Goal: Task Accomplishment & Management: Complete application form

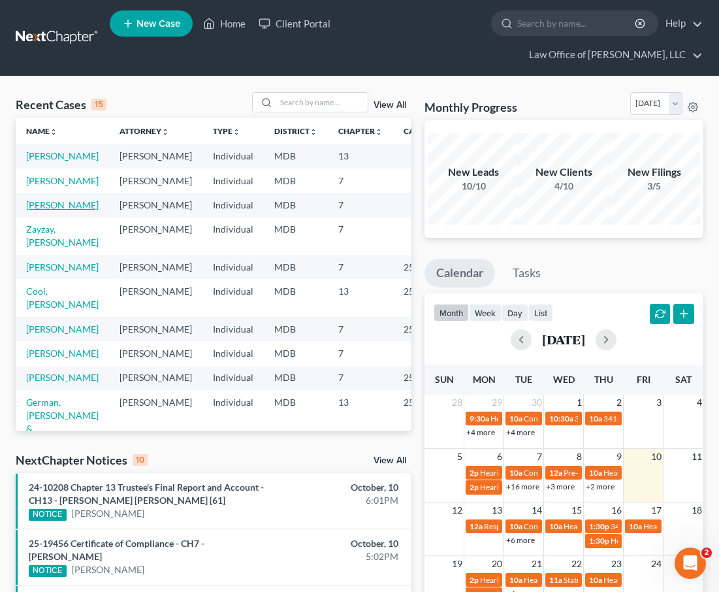
click at [42, 210] on link "[PERSON_NAME]" at bounding box center [62, 204] width 73 height 11
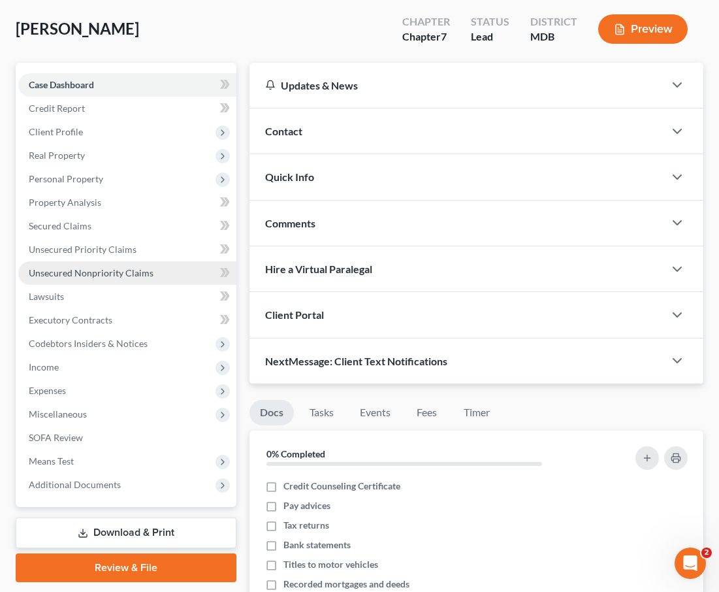
scroll to position [116, 0]
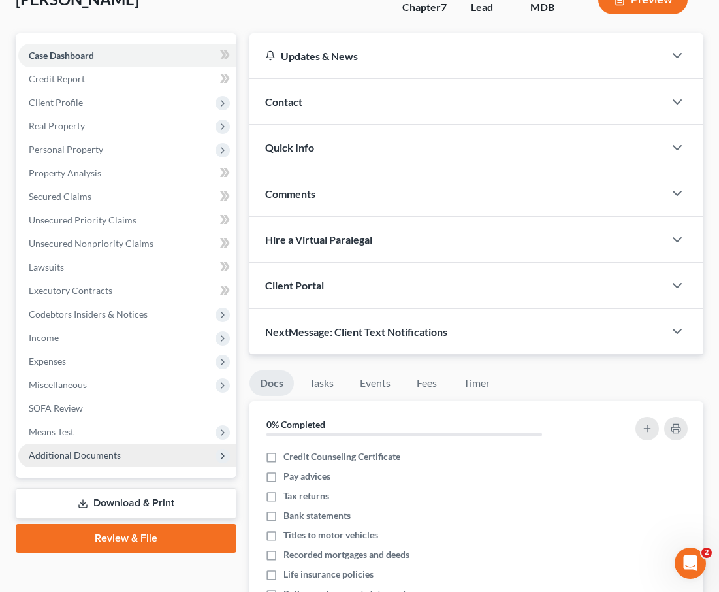
click at [80, 444] on span "Additional Documents" at bounding box center [127, 456] width 218 height 24
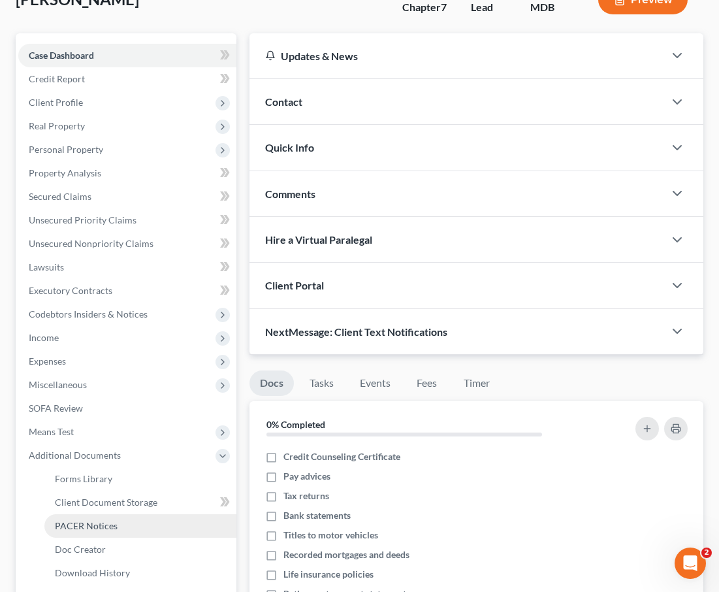
click at [88, 520] on span "PACER Notices" at bounding box center [86, 525] width 63 height 11
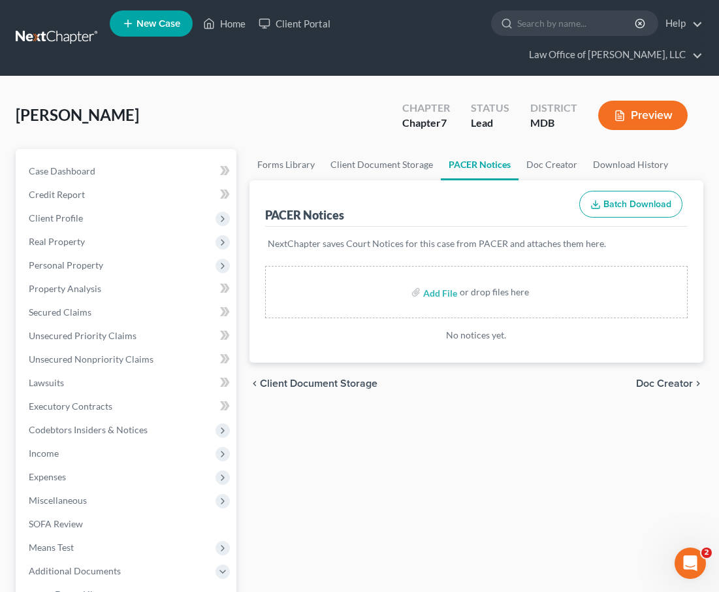
click at [308, 110] on div "Wiles, Benjamin Upgraded Chapter Chapter 7 Status Lead District MDB Preview" at bounding box center [360, 120] width 688 height 57
click at [46, 26] on link at bounding box center [58, 38] width 84 height 24
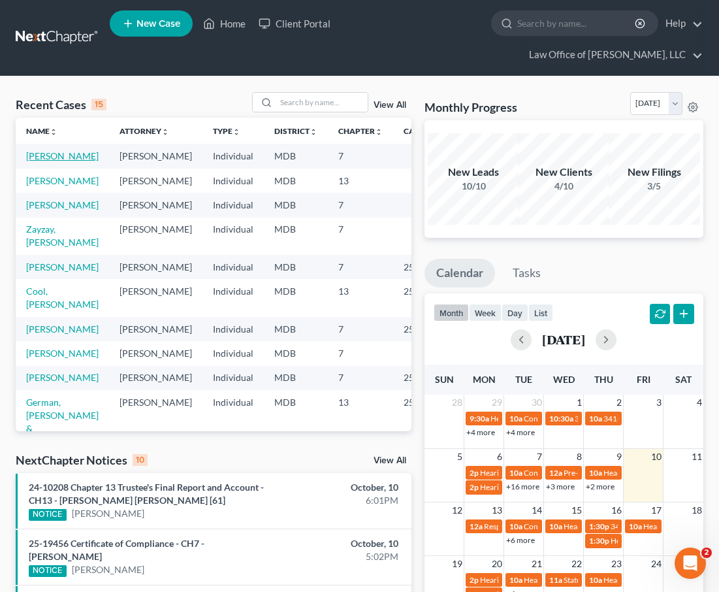
click at [46, 150] on link "[PERSON_NAME]" at bounding box center [62, 155] width 73 height 11
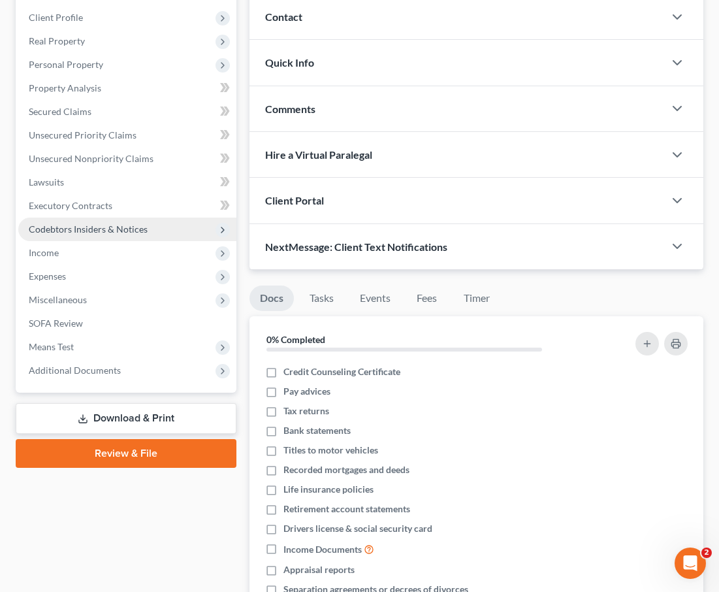
scroll to position [205, 0]
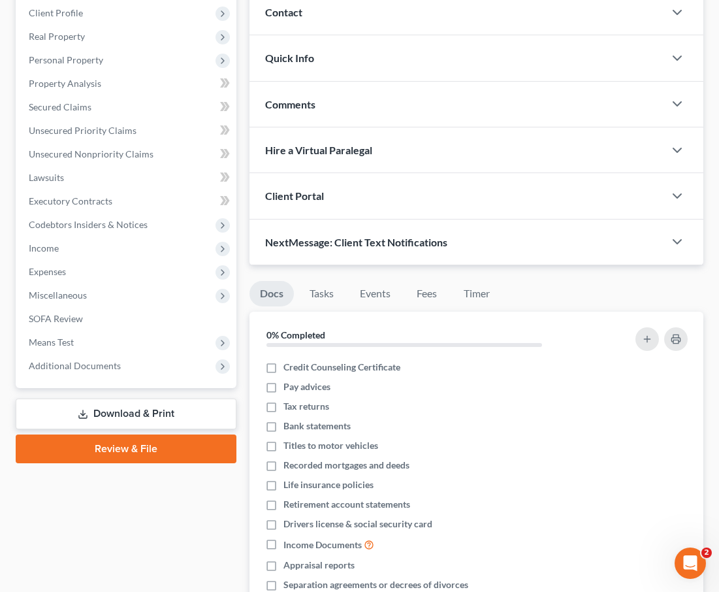
click at [98, 399] on link "Download & Print" at bounding box center [126, 414] width 221 height 31
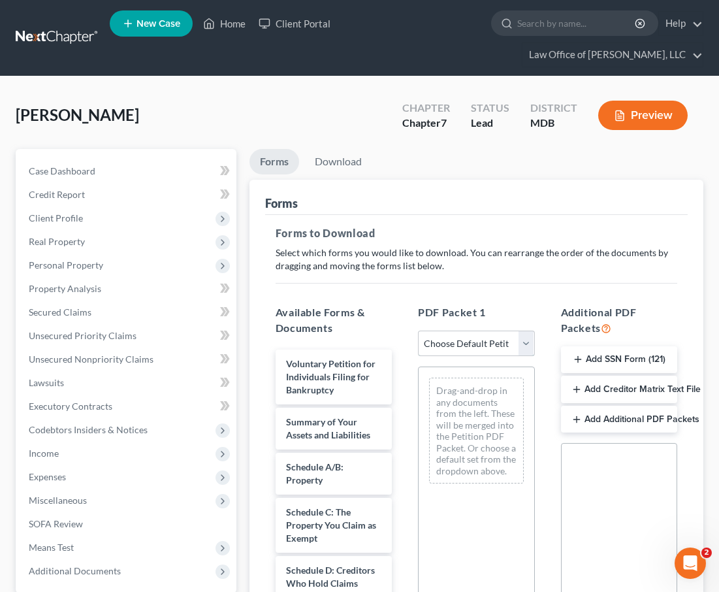
click at [525, 331] on select "Choose Default Petition PDF Packet Complete Bankruptcy Petition (all forms and …" at bounding box center [476, 344] width 116 height 26
select select "0"
click at [418, 331] on select "Choose Default Petition PDF Packet Complete Bankruptcy Petition (all forms and …" at bounding box center [476, 344] width 116 height 26
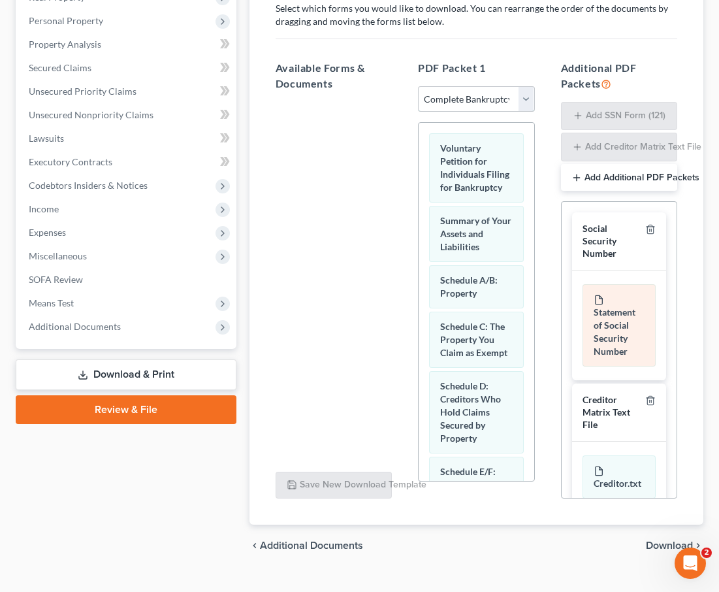
scroll to position [25, 0]
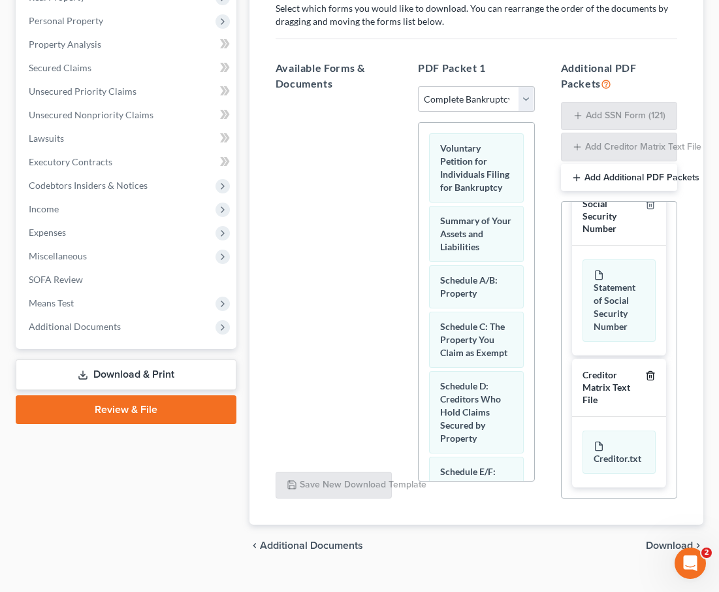
click at [650, 370] on icon "button" at bounding box center [651, 375] width 10 height 10
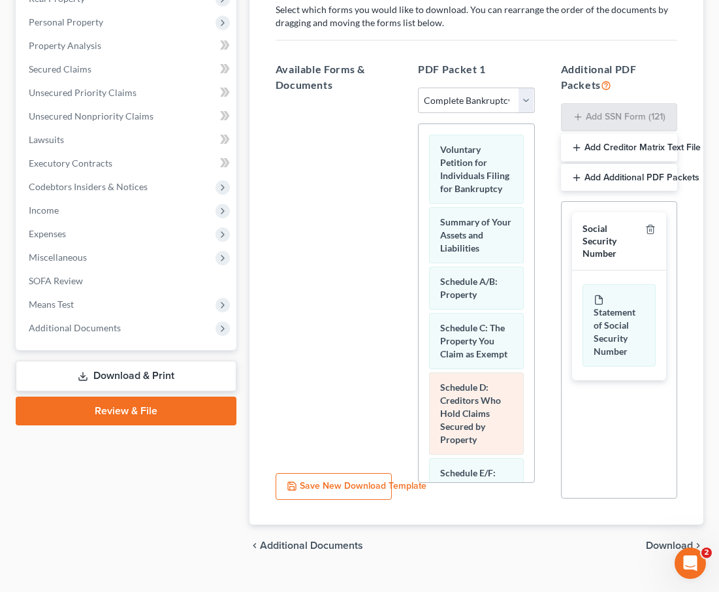
scroll to position [943, 0]
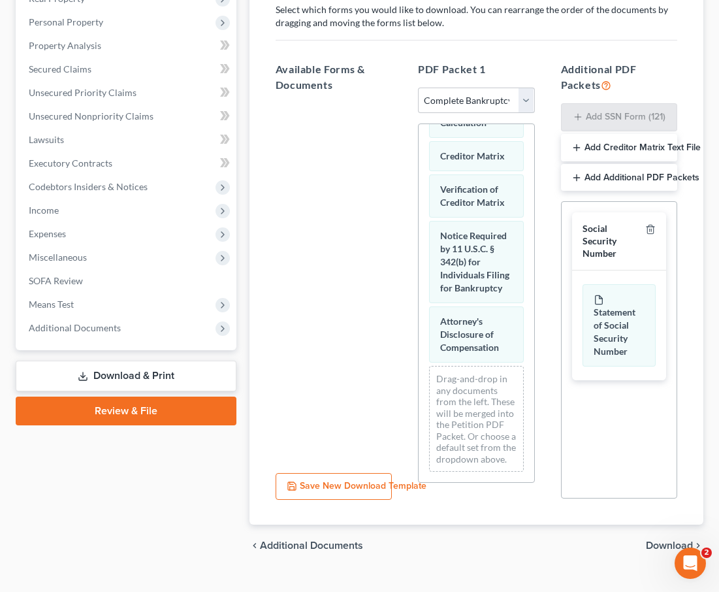
click at [676, 540] on span "Download" at bounding box center [669, 545] width 47 height 10
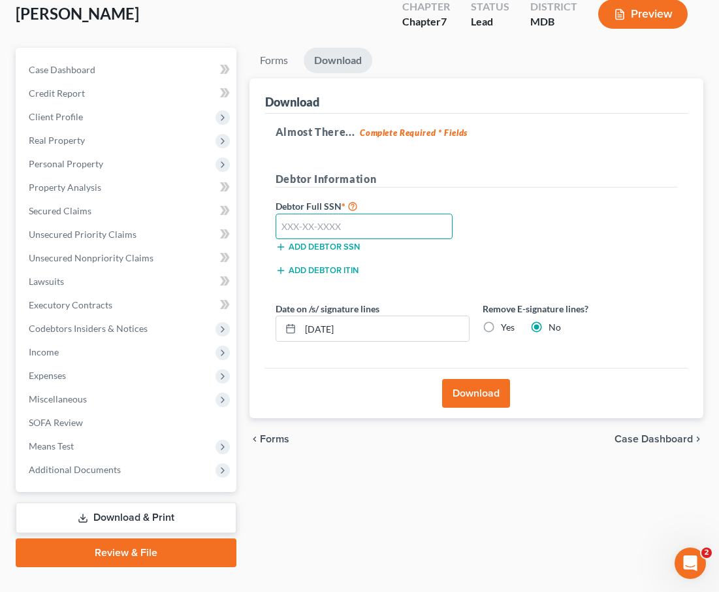
click at [329, 214] on input "text" at bounding box center [364, 227] width 177 height 26
type input "218-31-7409"
click at [491, 379] on button "Download" at bounding box center [476, 393] width 68 height 29
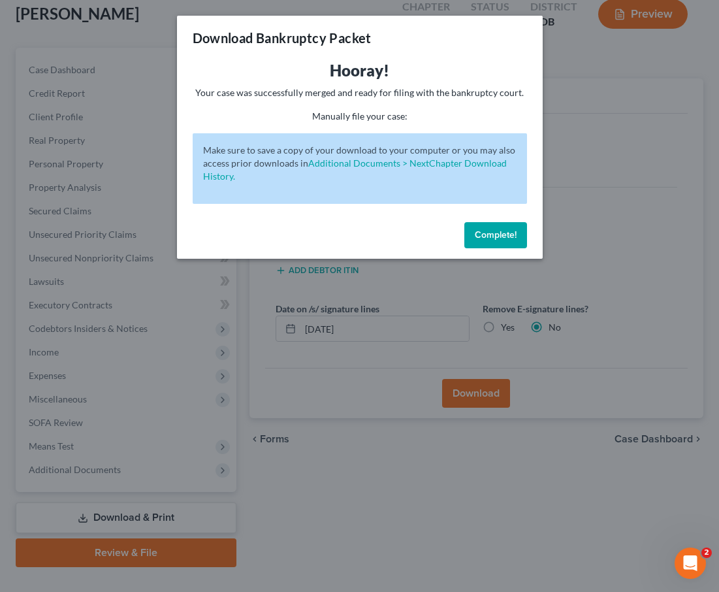
click at [485, 231] on span "Complete!" at bounding box center [496, 234] width 42 height 11
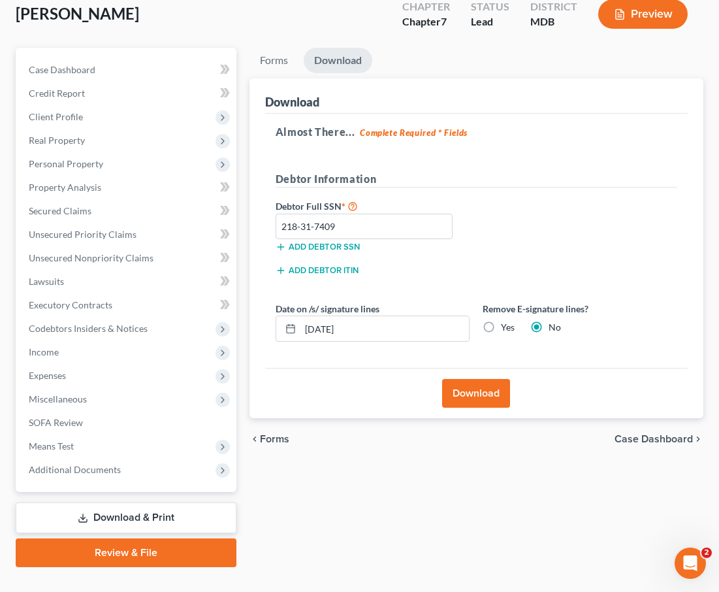
click at [474, 379] on button "Download" at bounding box center [476, 393] width 68 height 29
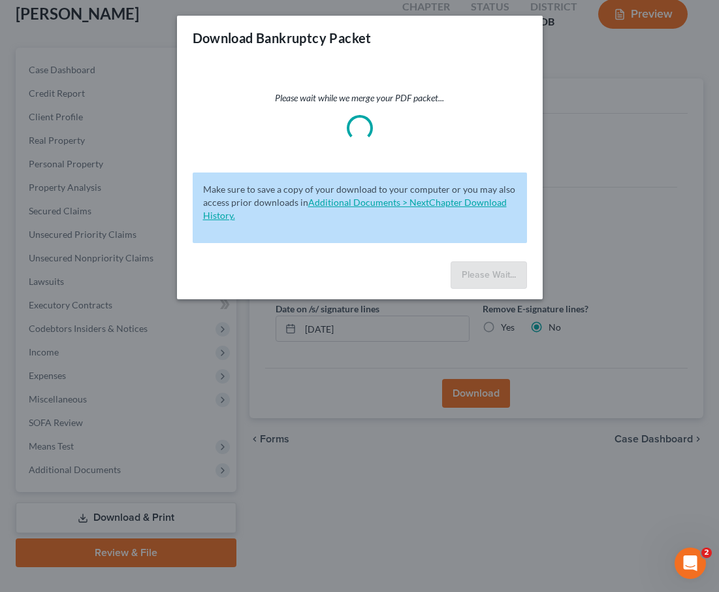
click at [434, 203] on link "Additional Documents > NextChapter Download History." at bounding box center [355, 209] width 304 height 24
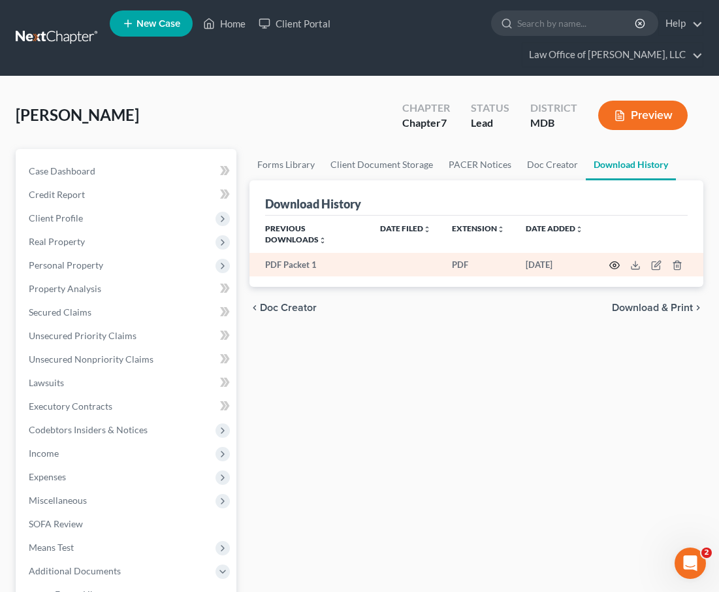
click at [617, 262] on icon "button" at bounding box center [615, 265] width 10 height 7
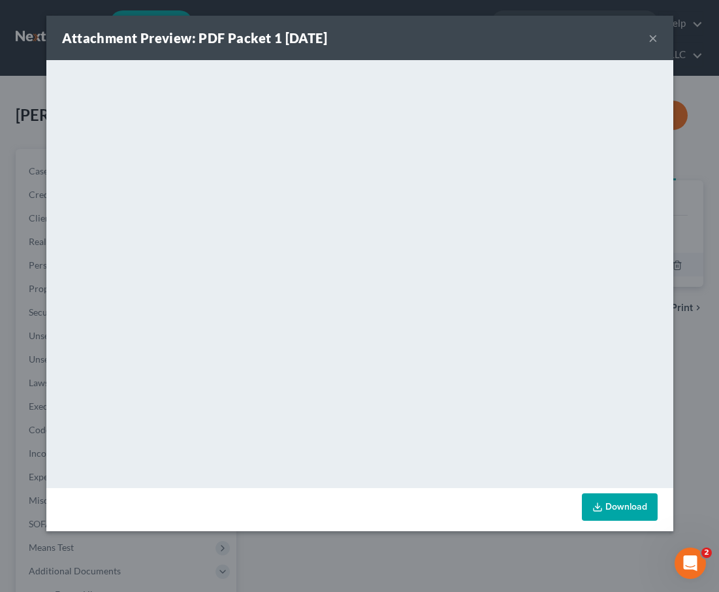
click at [652, 39] on button "×" at bounding box center [653, 38] width 9 height 16
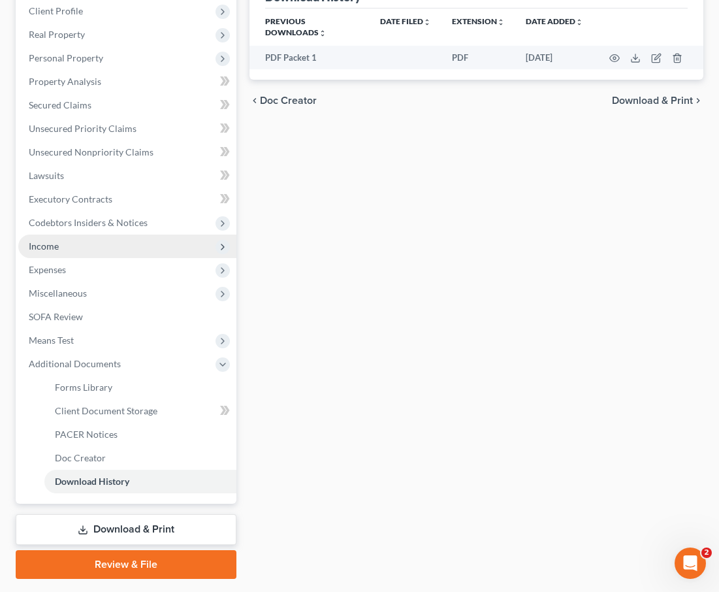
scroll to position [219, 0]
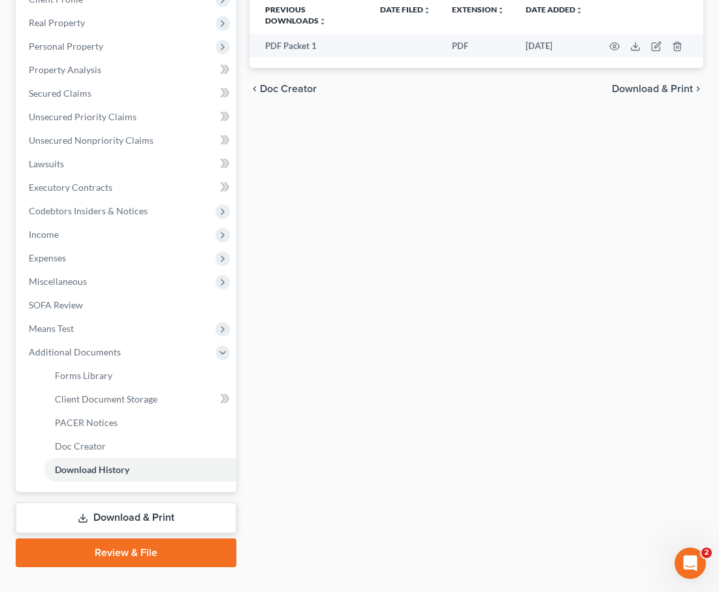
click at [131, 502] on link "Download & Print" at bounding box center [126, 517] width 221 height 31
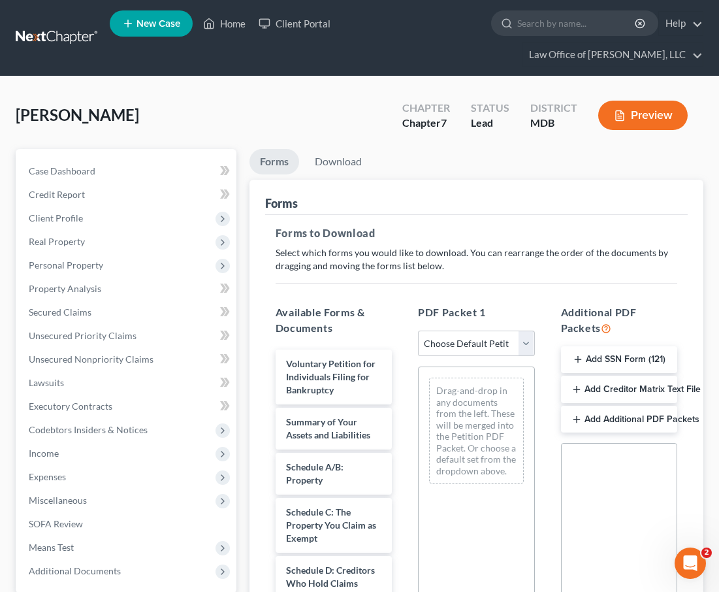
click at [620, 346] on button "Add SSN Form (121)" at bounding box center [619, 359] width 116 height 27
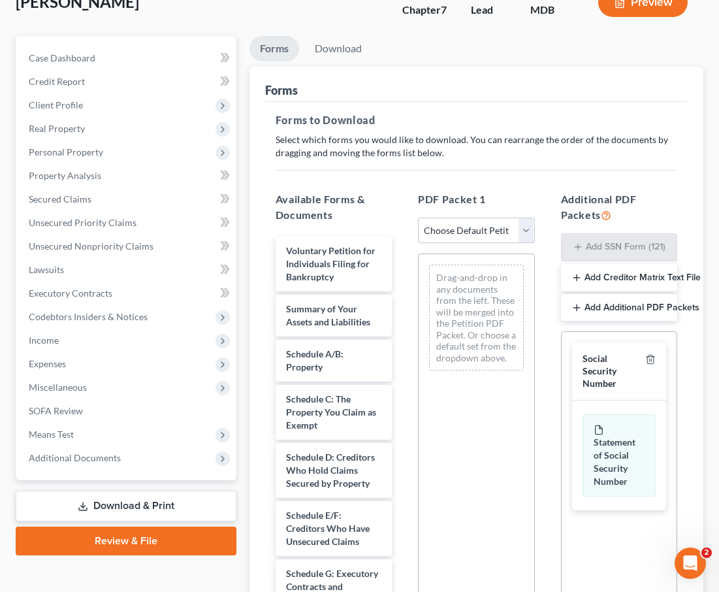
scroll to position [243, 0]
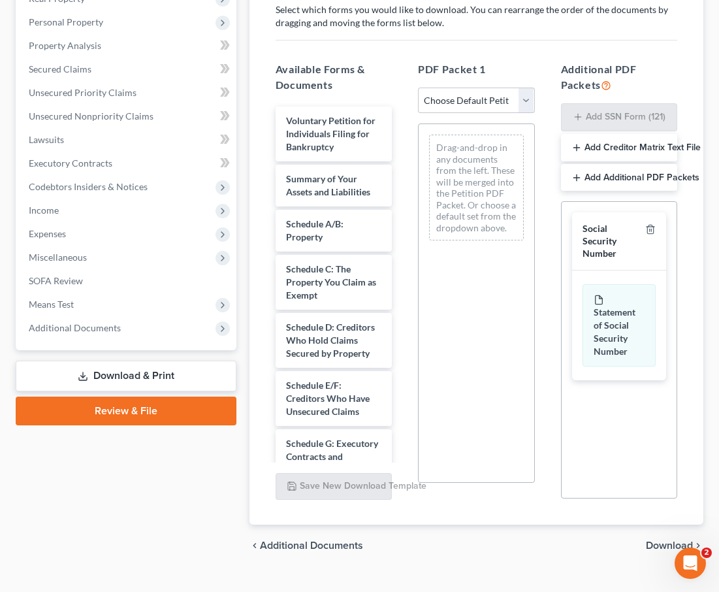
click at [680, 540] on span "Download" at bounding box center [669, 545] width 47 height 10
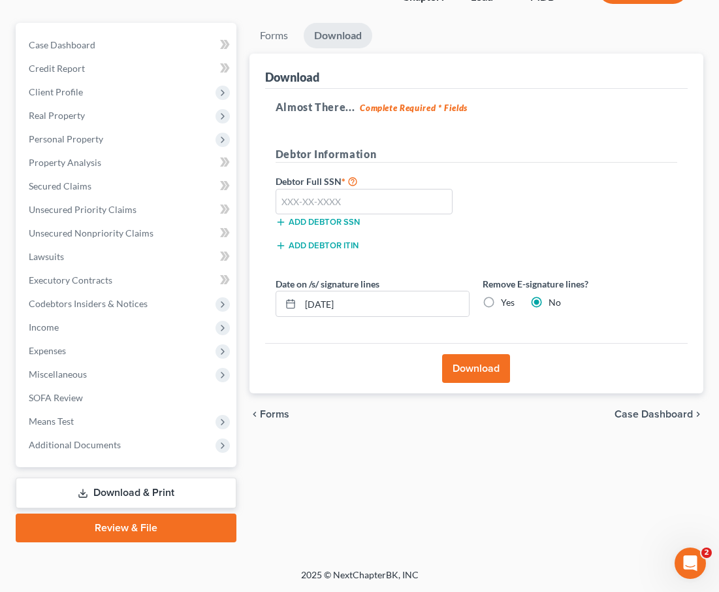
scroll to position [101, 0]
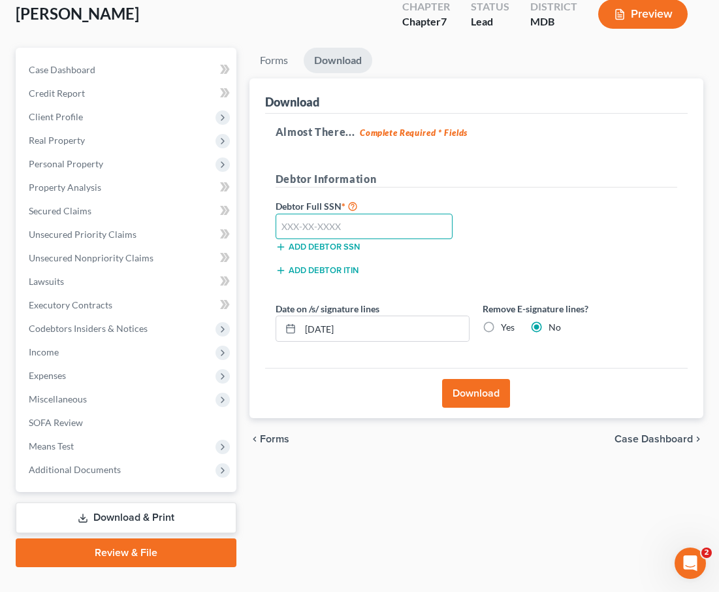
click at [327, 214] on input "text" at bounding box center [364, 227] width 177 height 26
type input "218-31-7409"
click at [470, 379] on button "Download" at bounding box center [476, 393] width 68 height 29
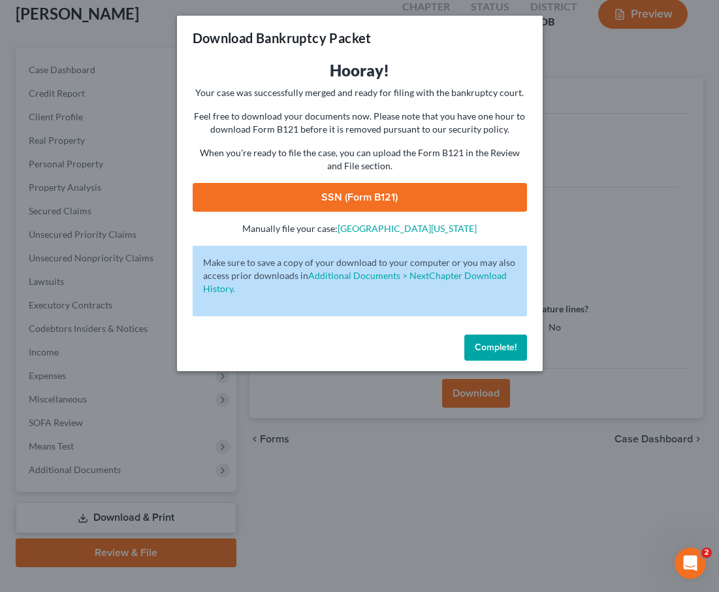
click at [348, 196] on link "SSN (Form B121)" at bounding box center [360, 197] width 335 height 29
click at [499, 353] on button "Complete!" at bounding box center [496, 348] width 63 height 26
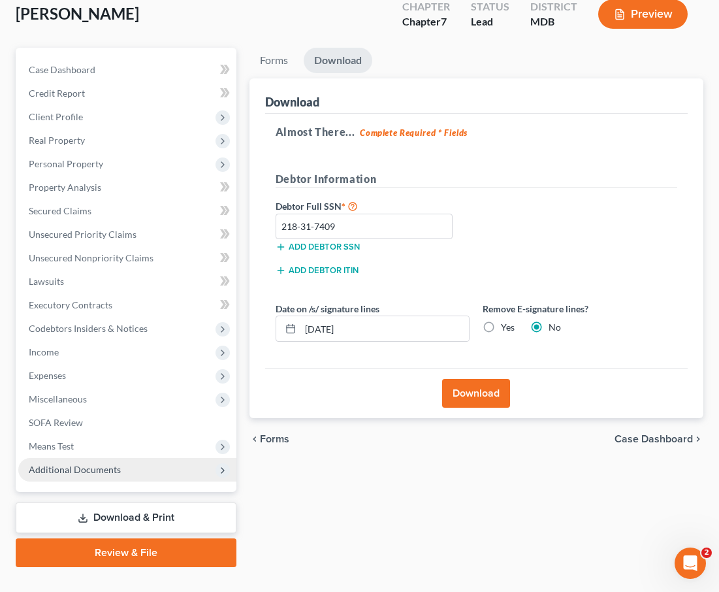
click at [54, 464] on span "Additional Documents" at bounding box center [75, 469] width 92 height 11
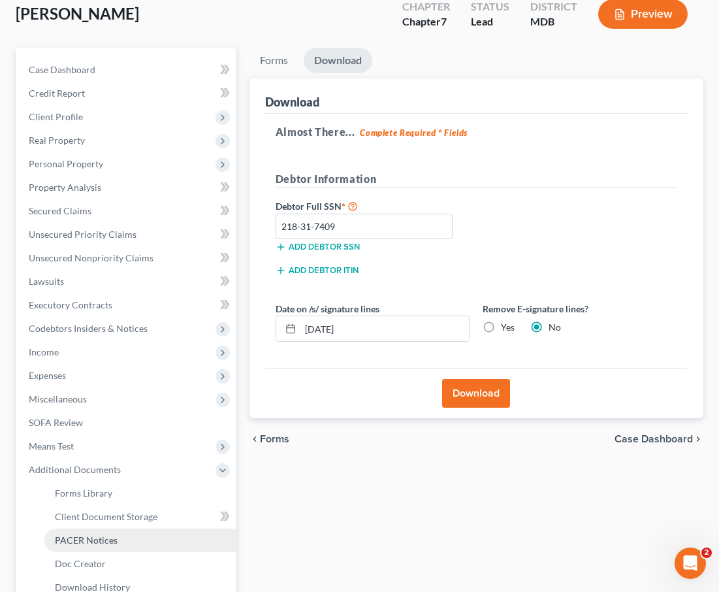
click at [71, 534] on span "PACER Notices" at bounding box center [86, 539] width 63 height 11
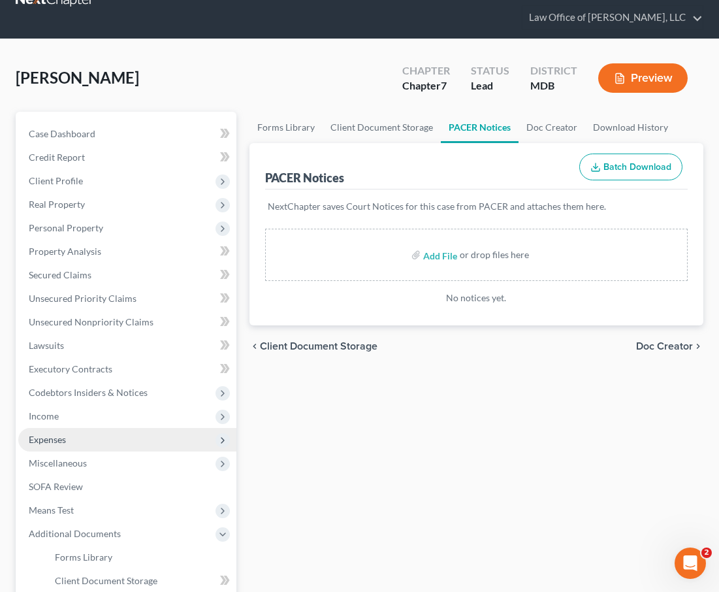
scroll to position [46, 0]
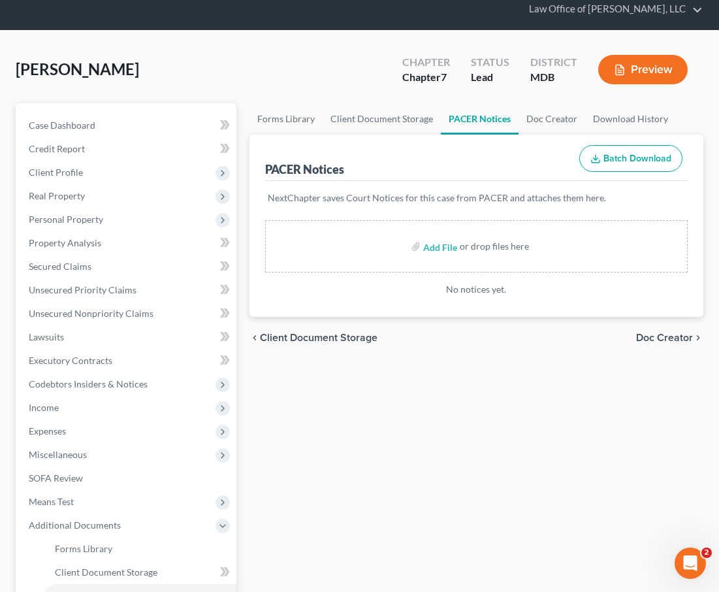
click at [372, 333] on span "Client Document Storage" at bounding box center [319, 338] width 118 height 10
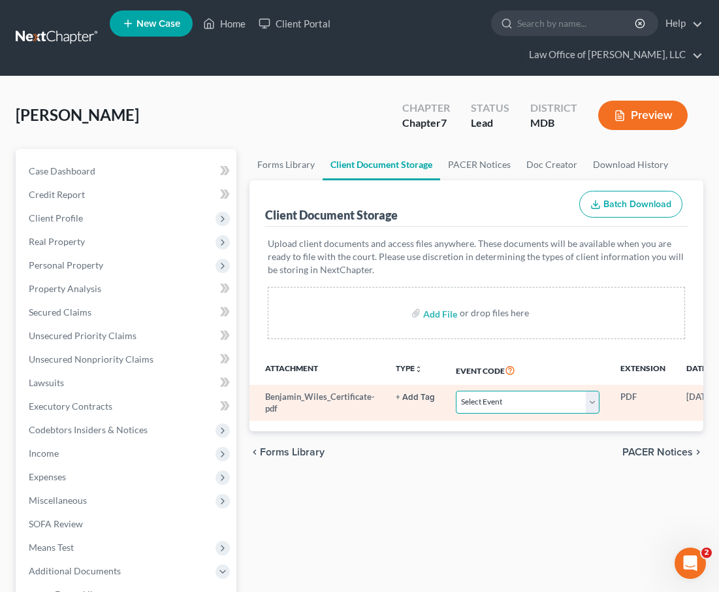
click at [497, 391] on select "Select Event Affidavit Affidavit of Adequate Protection and Lease Payments Affi…" at bounding box center [528, 402] width 144 height 23
select select "14"
click at [456, 391] on select "Select Event Affidavit Affidavit of Adequate Protection and Lease Payments Affi…" at bounding box center [528, 402] width 144 height 23
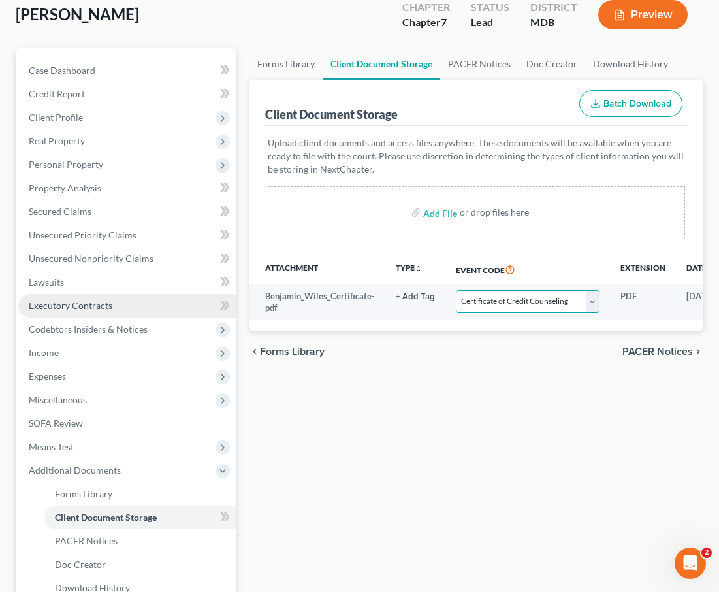
scroll to position [188, 0]
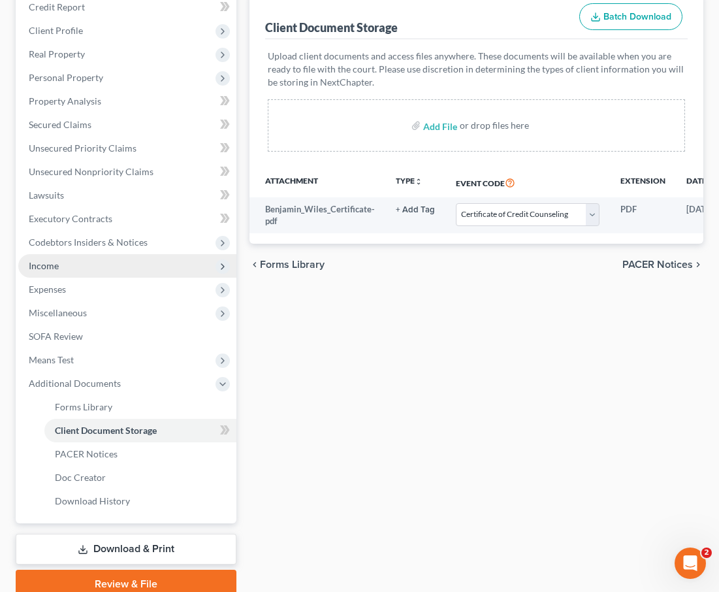
click at [48, 254] on span "Income" at bounding box center [127, 266] width 218 height 24
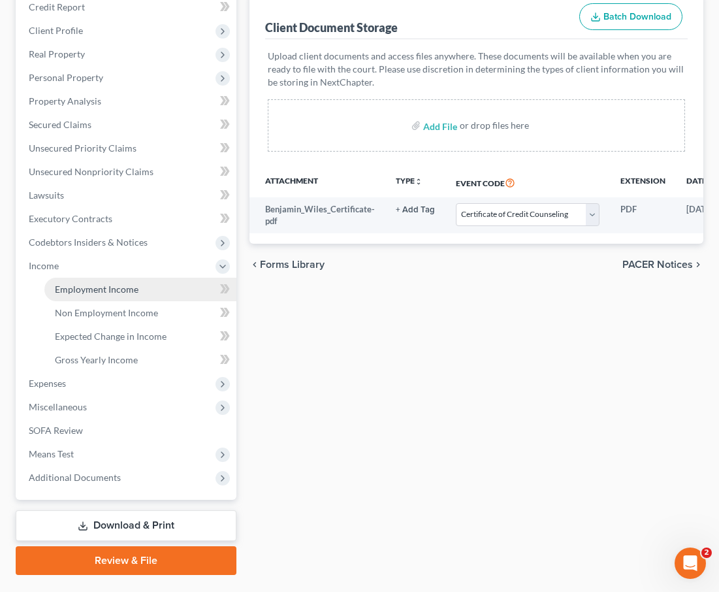
click at [85, 284] on span "Employment Income" at bounding box center [97, 289] width 84 height 11
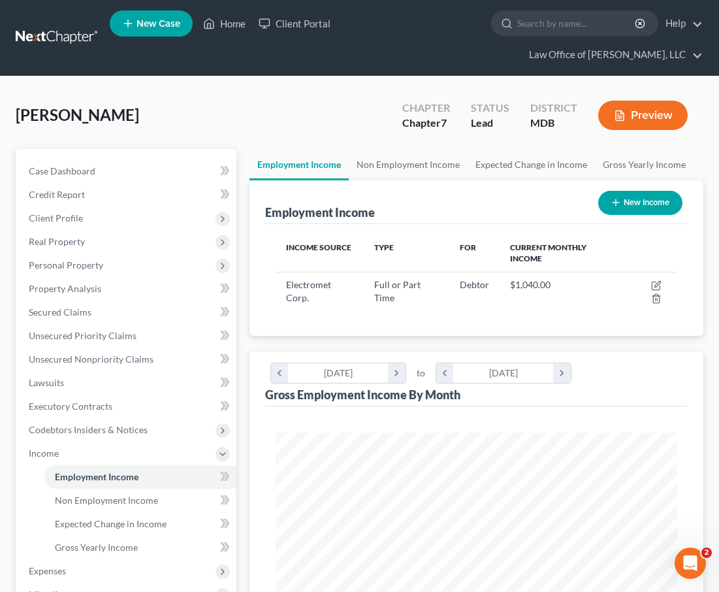
scroll to position [201, 428]
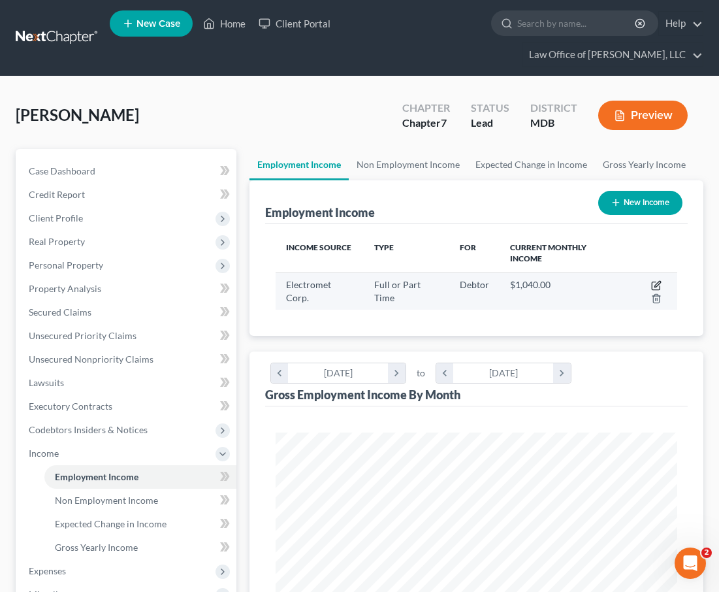
click at [661, 280] on icon "button" at bounding box center [656, 285] width 10 height 10
select select "0"
select select "4"
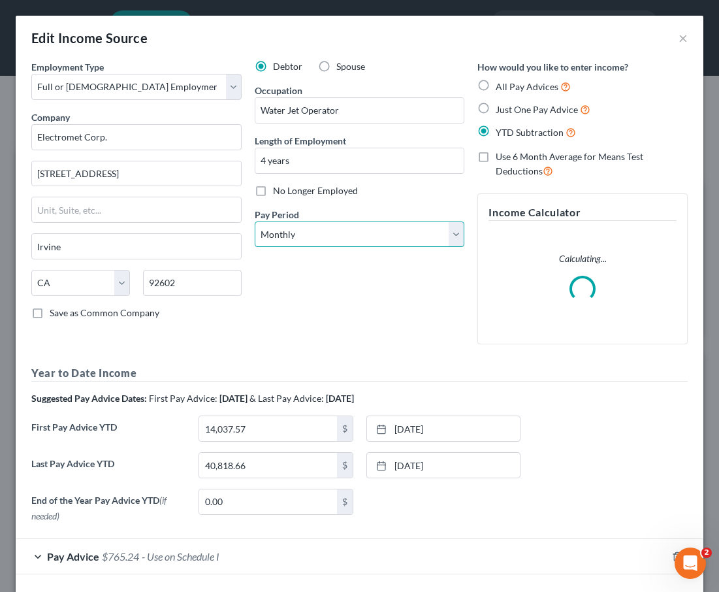
click at [282, 234] on select "Select Monthly Twice Monthly Every Other Week Weekly" at bounding box center [360, 234] width 210 height 26
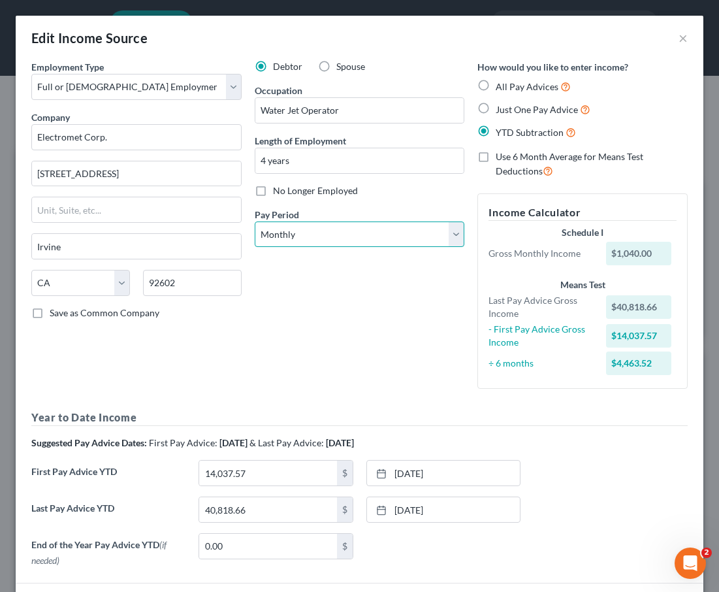
select select "3"
click at [255, 221] on select "Select Monthly Twice Monthly Every Other Week Weekly" at bounding box center [360, 234] width 210 height 26
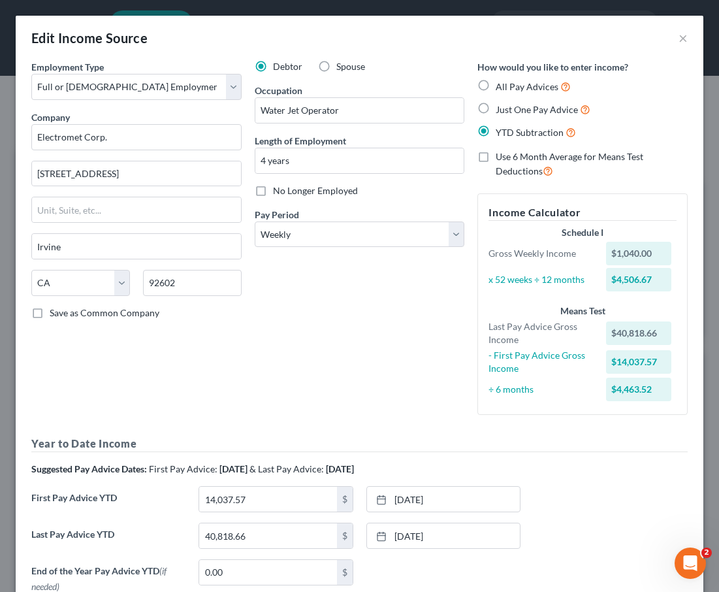
click at [314, 367] on div "Debtor Spouse Occupation Water Jet Operator Length of Employment 4 years No Lon…" at bounding box center [359, 242] width 223 height 365
drag, startPoint x: 301, startPoint y: 361, endPoint x: 272, endPoint y: -82, distance: 443.3
click at [272, 0] on html "Home New Case Client Portal Law Office of David Cahn, LLC david@cahnlawoffice.c…" at bounding box center [359, 495] width 719 height 991
click at [332, 311] on div "Debtor Spouse Occupation Water Jet Operator Length of Employment 4 years No Lon…" at bounding box center [359, 242] width 223 height 365
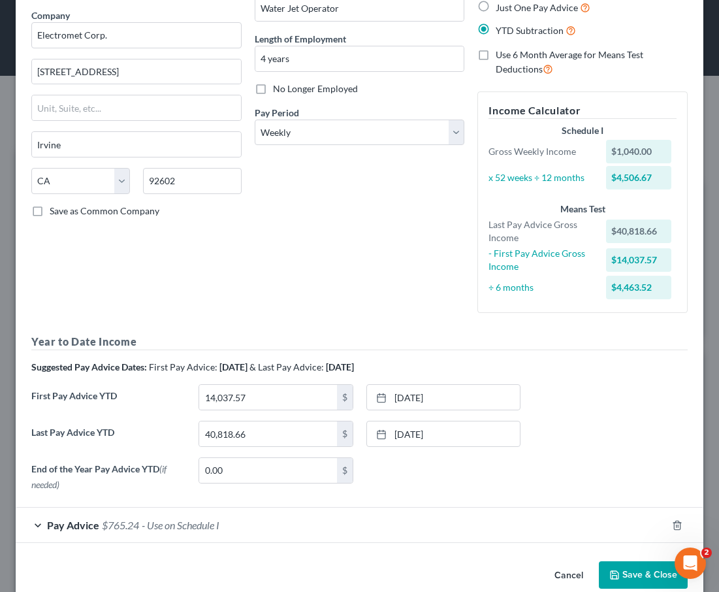
scroll to position [125, 0]
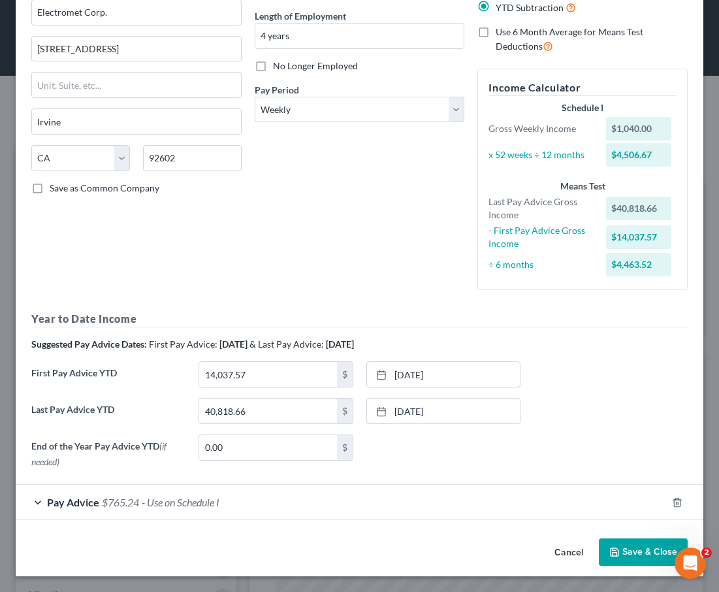
click at [620, 557] on icon "button" at bounding box center [615, 552] width 10 height 10
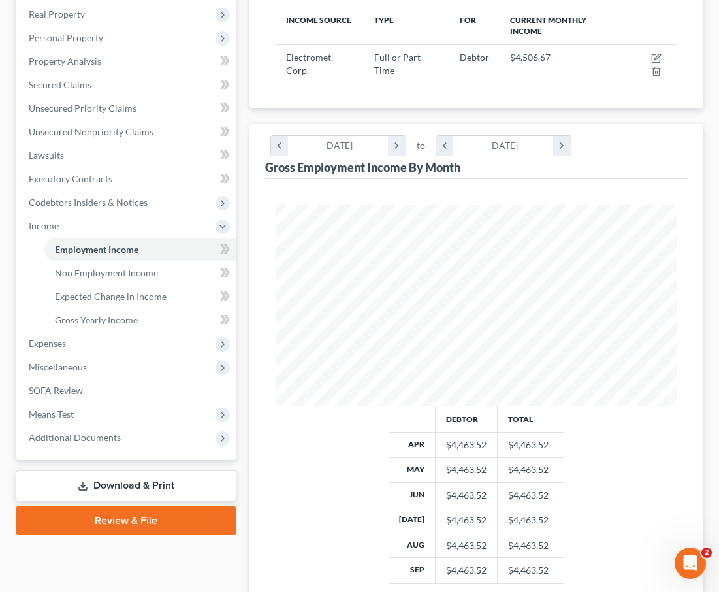
scroll to position [227, 0]
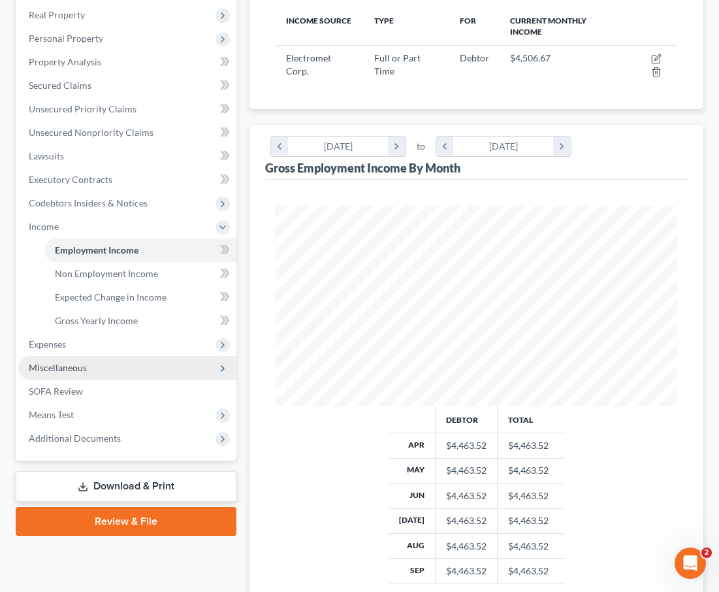
click at [60, 362] on span "Miscellaneous" at bounding box center [58, 367] width 58 height 11
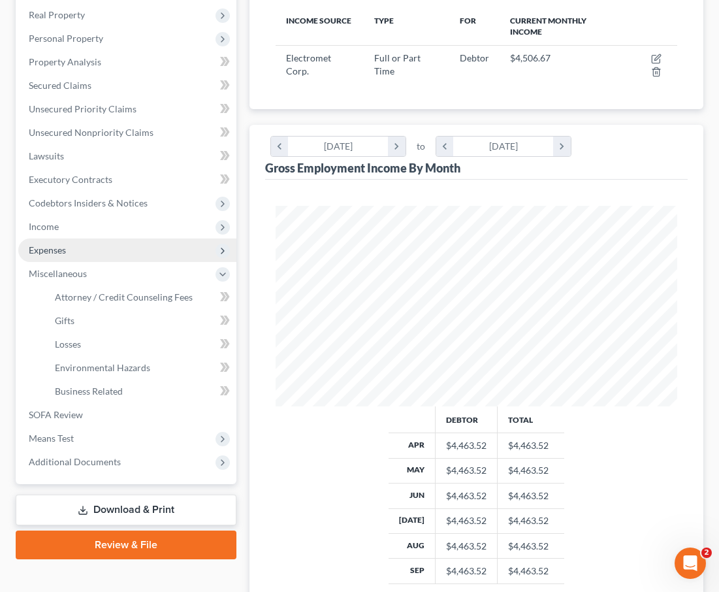
click at [52, 244] on span "Expenses" at bounding box center [47, 249] width 37 height 11
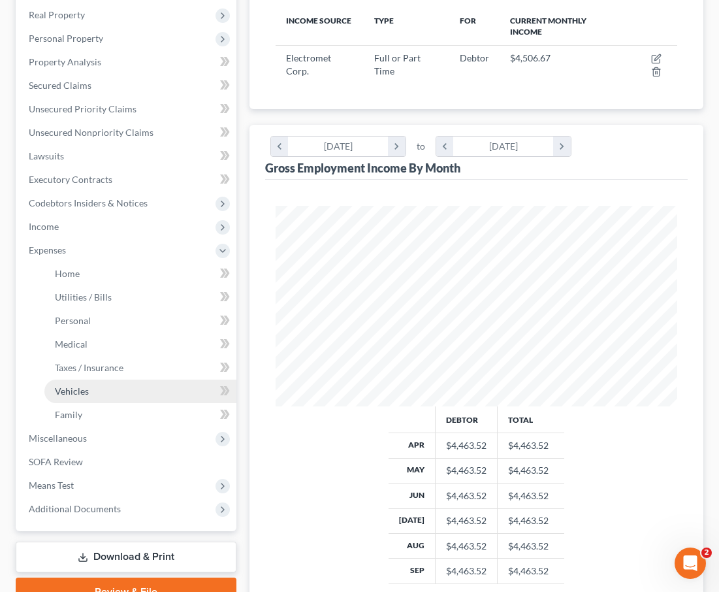
click at [82, 380] on link "Vehicles" at bounding box center [140, 392] width 192 height 24
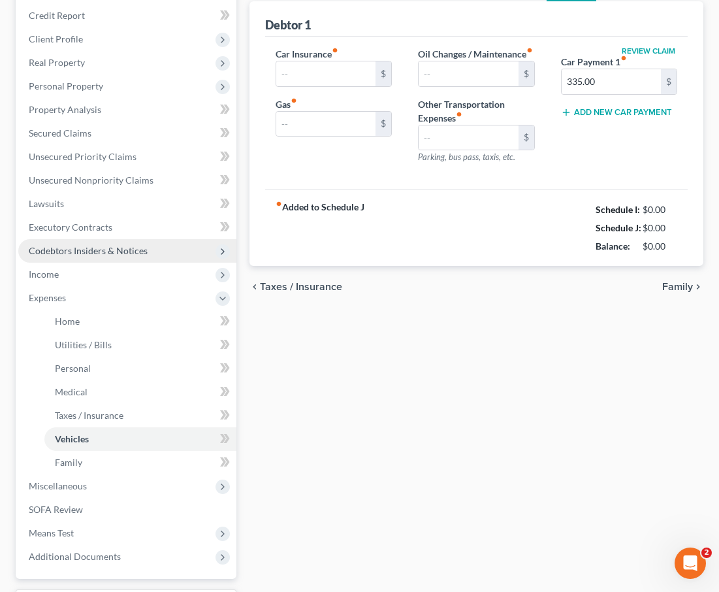
type input "131.54"
type input "236.50"
type input "110.00"
type input "0.00"
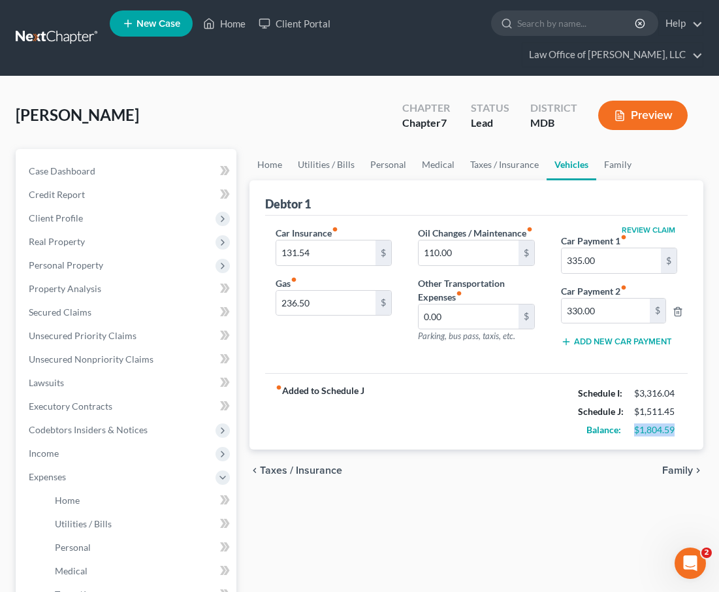
drag, startPoint x: 678, startPoint y: 418, endPoint x: 632, endPoint y: 418, distance: 45.1
click at [632, 423] on div "$1,804.59" at bounding box center [656, 429] width 56 height 13
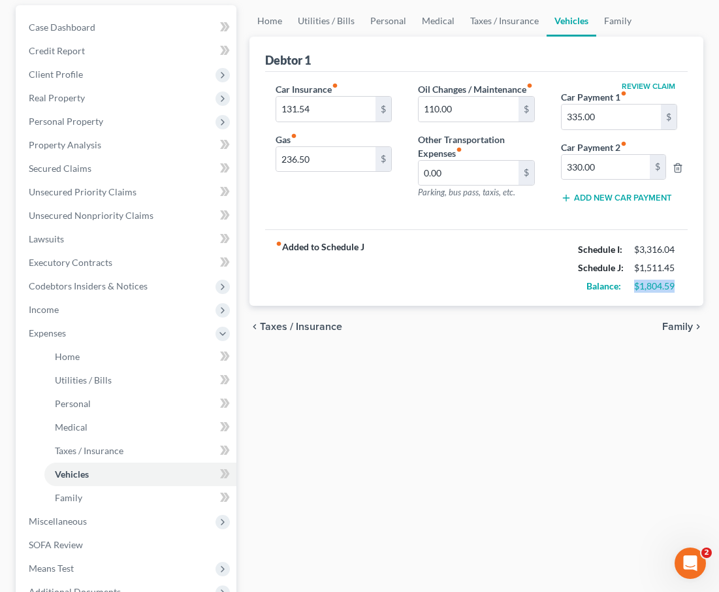
scroll to position [266, 0]
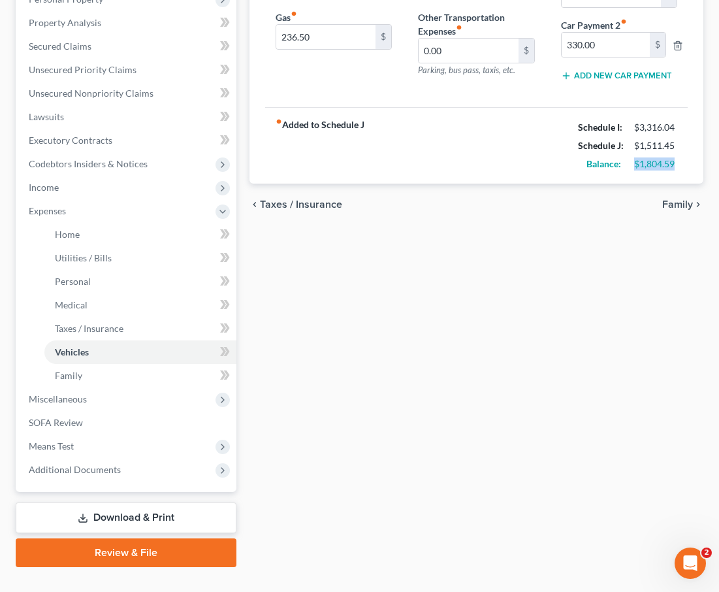
click at [678, 199] on span "Family" at bounding box center [678, 204] width 31 height 10
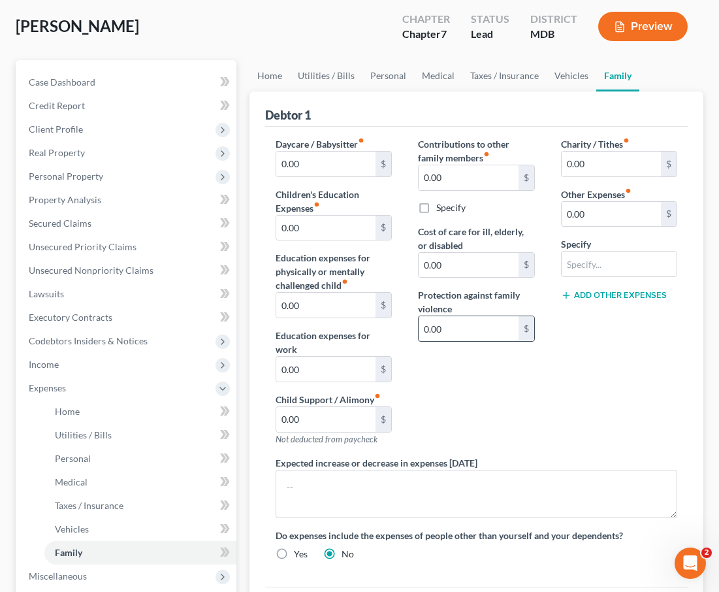
scroll to position [266, 0]
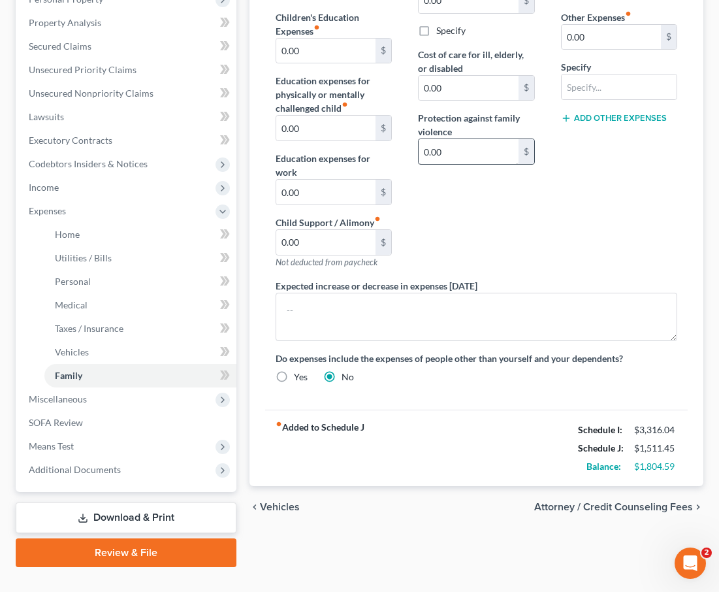
click at [503, 410] on div "fiber_manual_record Added to Schedule J Schedule I: $3,316.04 Schedule J: $1,51…" at bounding box center [476, 448] width 423 height 76
drag, startPoint x: 676, startPoint y: 442, endPoint x: 468, endPoint y: 406, distance: 211.0
click at [468, 410] on div "fiber_manual_record Added to Schedule J Schedule I: $3,316.04 Schedule J: $1,51…" at bounding box center [476, 448] width 423 height 76
click at [407, 453] on div "fiber_manual_record Added to Schedule J Schedule I: $3,316.04 Schedule J: $1,51…" at bounding box center [476, 448] width 423 height 76
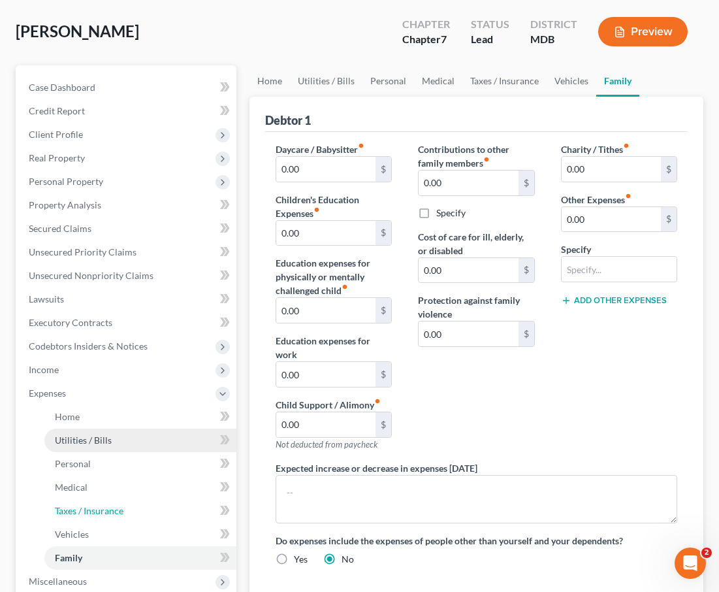
click at [94, 499] on link "Taxes / Insurance" at bounding box center [140, 511] width 192 height 24
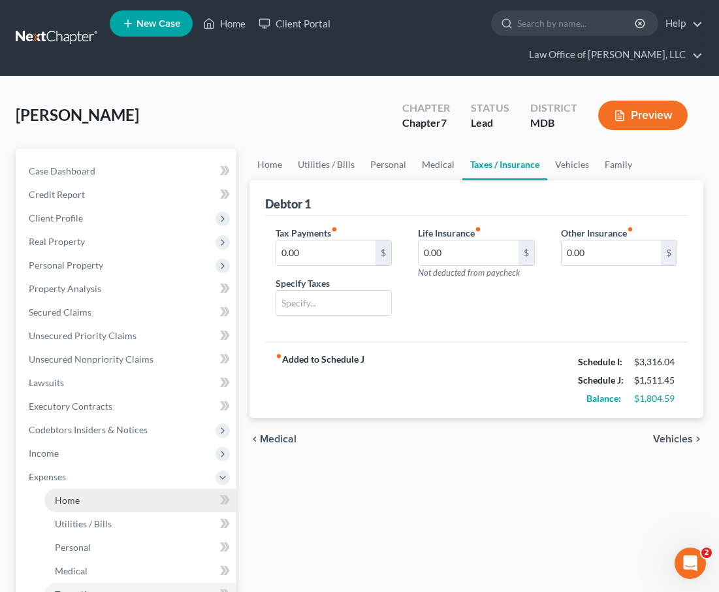
click at [88, 489] on link "Home" at bounding box center [140, 501] width 192 height 24
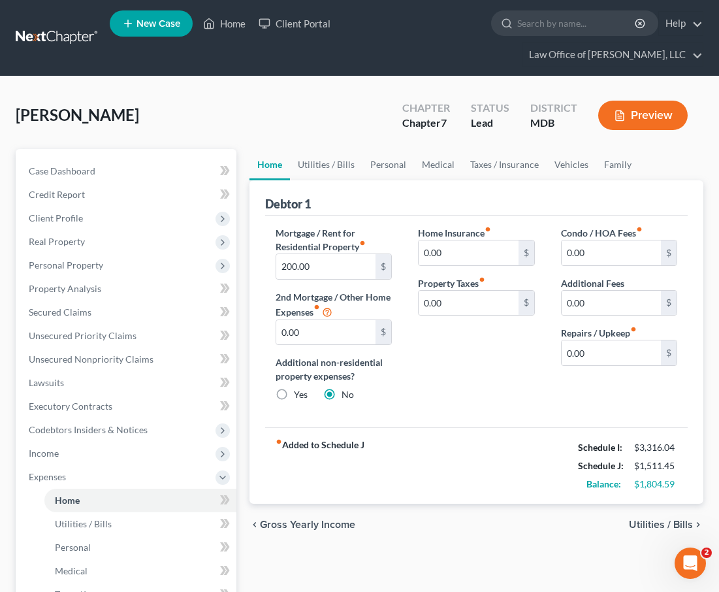
click at [642, 519] on span "Utilities / Bills" at bounding box center [661, 524] width 64 height 10
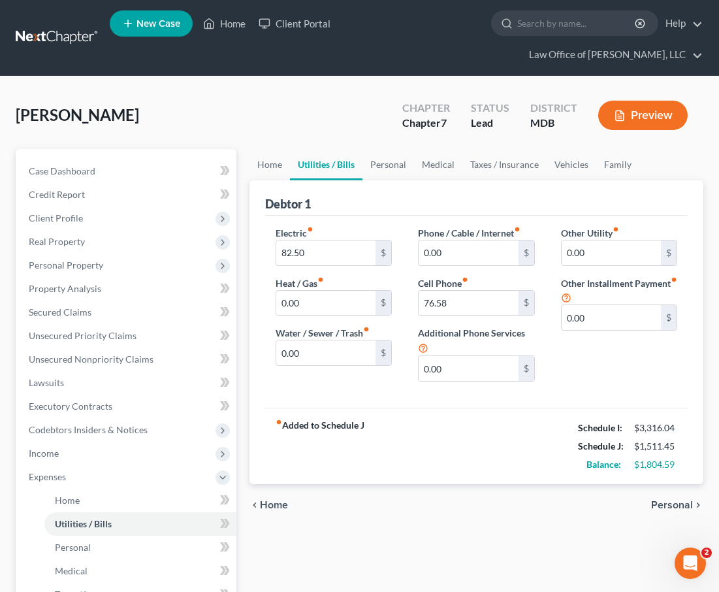
click at [666, 500] on span "Personal" at bounding box center [672, 505] width 42 height 10
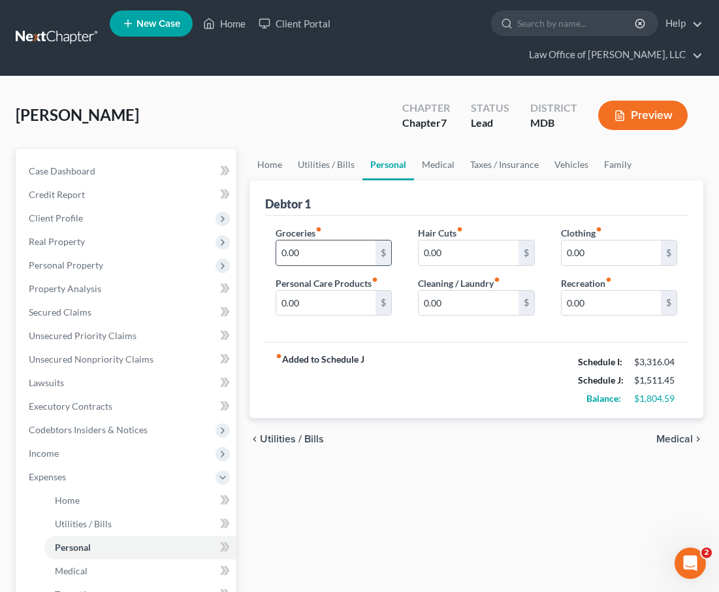
click at [308, 241] on div "0.00 $" at bounding box center [334, 253] width 116 height 26
click at [308, 240] on input "0.00" at bounding box center [325, 252] width 99 height 25
type input "860"
type input "90"
click at [451, 291] on input "0.00" at bounding box center [468, 303] width 99 height 25
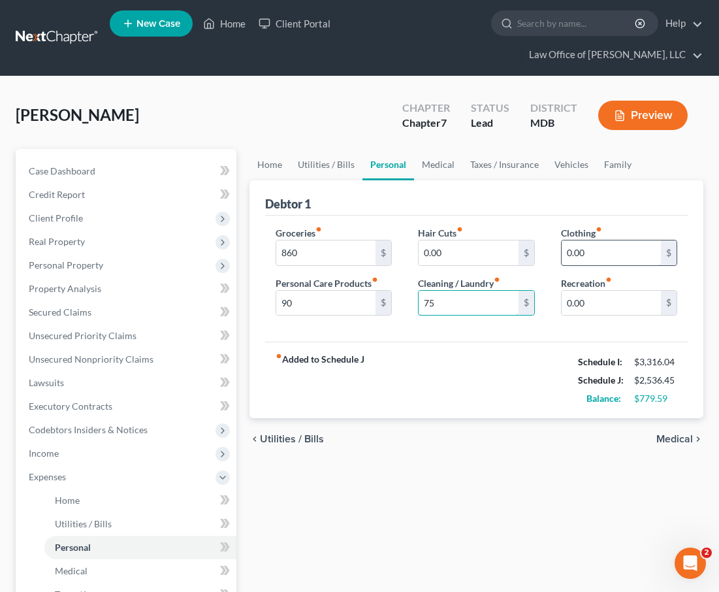
type input "75"
click at [598, 240] on input "0.00" at bounding box center [611, 252] width 99 height 25
type input "180"
click at [570, 291] on input "0.00" at bounding box center [611, 303] width 99 height 25
drag, startPoint x: 609, startPoint y: 278, endPoint x: 475, endPoint y: 255, distance: 135.9
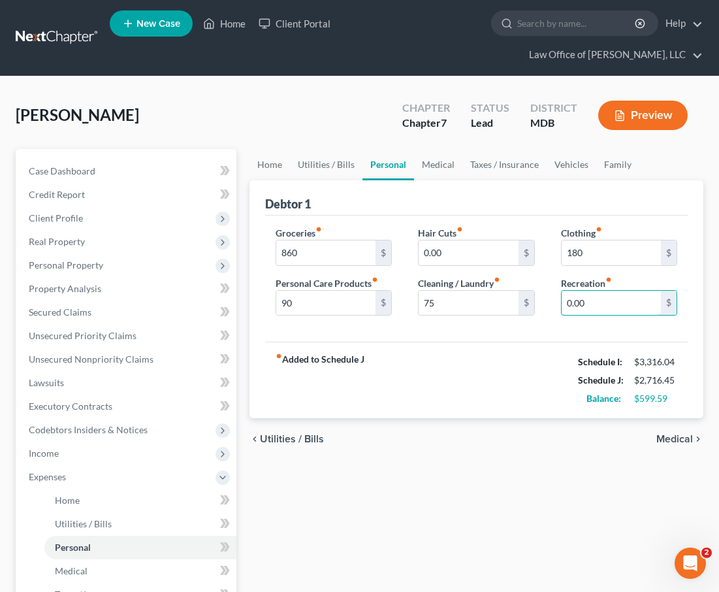
click at [475, 255] on div "Groceries fiber_manual_record 860 $ Personal Care Products fiber_manual_record …" at bounding box center [477, 276] width 428 height 101
type input "100"
click at [476, 418] on div "chevron_left Utilities / Bills Medical chevron_right" at bounding box center [477, 439] width 454 height 42
click at [670, 434] on span "Medical" at bounding box center [675, 439] width 37 height 10
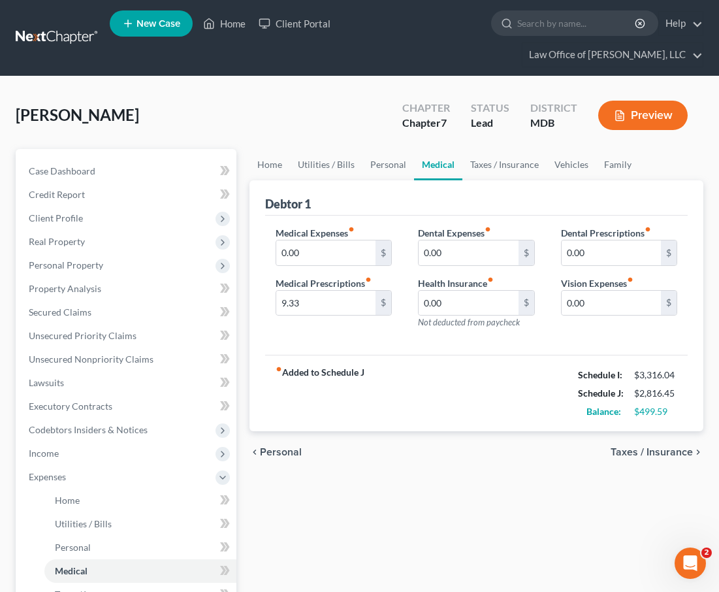
click at [677, 447] on span "Taxes / Insurance" at bounding box center [652, 452] width 82 height 10
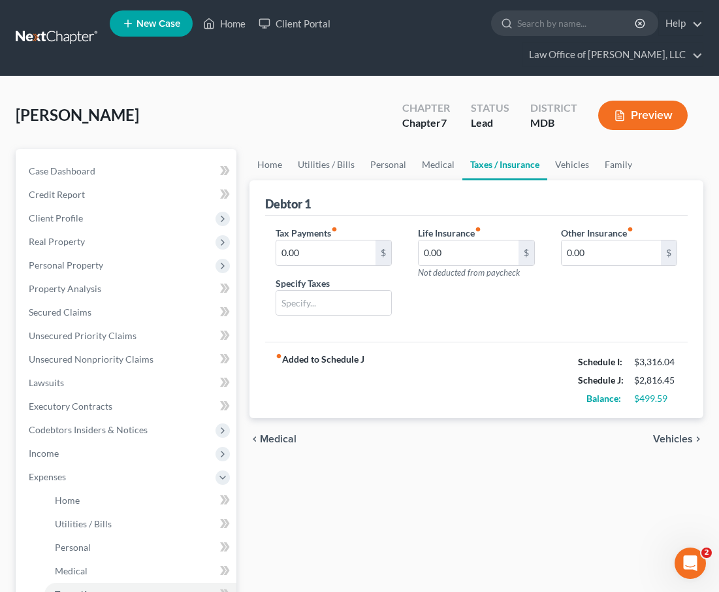
click at [665, 434] on span "Vehicles" at bounding box center [673, 439] width 40 height 10
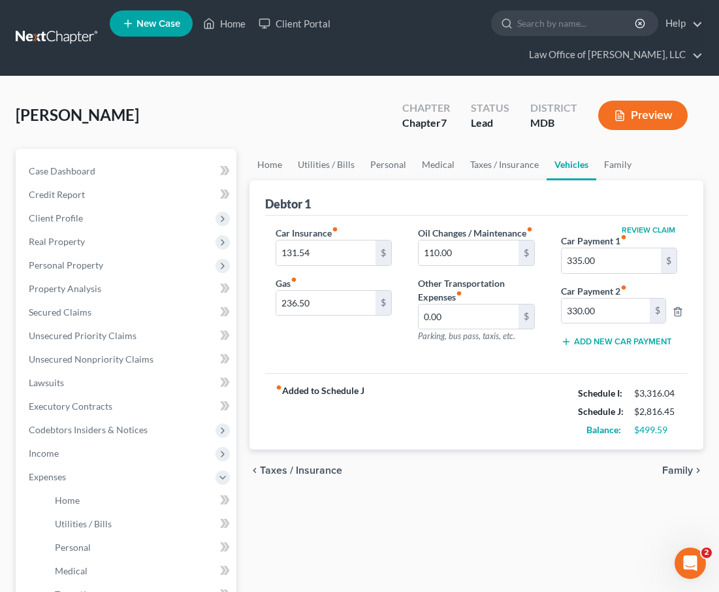
click at [678, 465] on span "Family" at bounding box center [678, 470] width 31 height 10
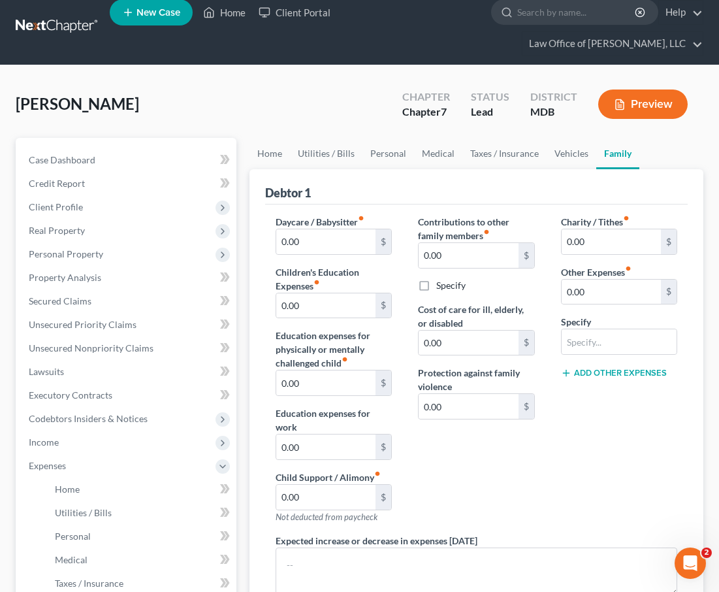
scroll to position [266, 0]
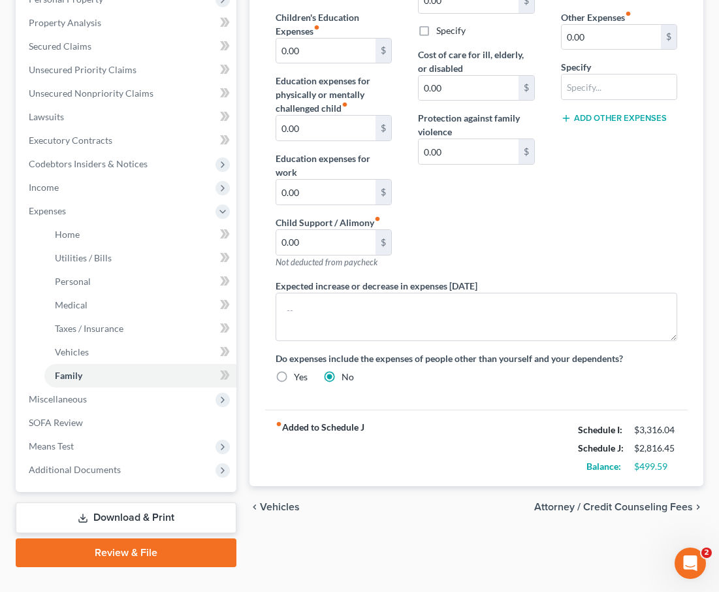
click at [272, 502] on span "Vehicles" at bounding box center [280, 507] width 40 height 10
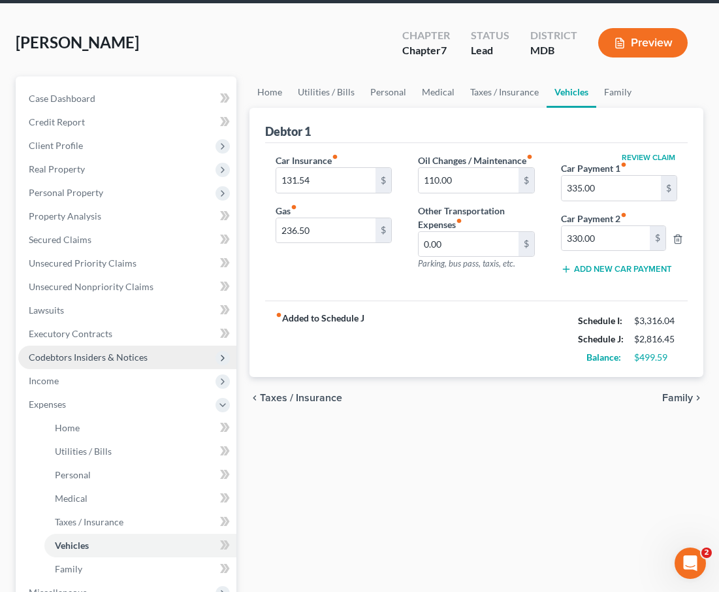
scroll to position [75, 0]
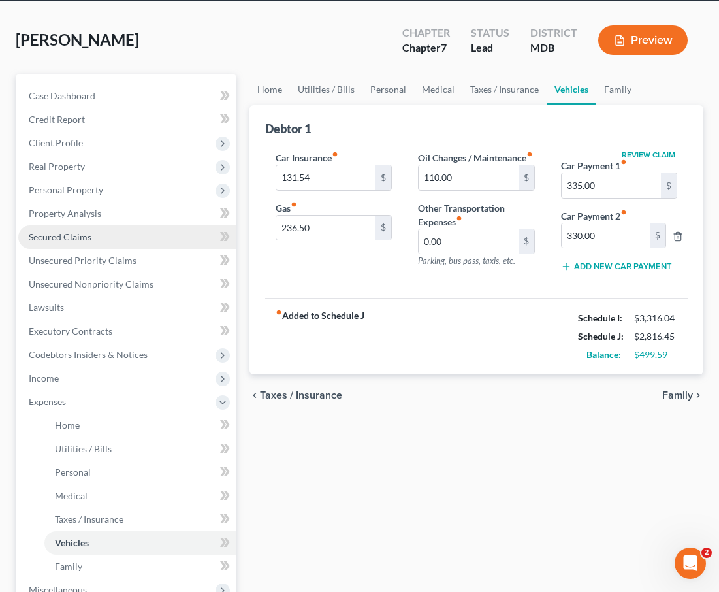
click at [74, 231] on span "Secured Claims" at bounding box center [60, 236] width 63 height 11
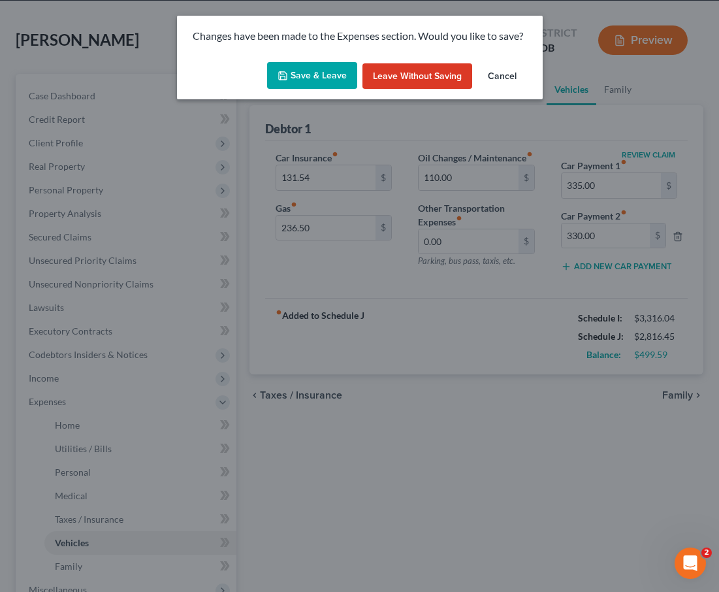
click at [319, 77] on button "Save & Leave" at bounding box center [312, 75] width 90 height 27
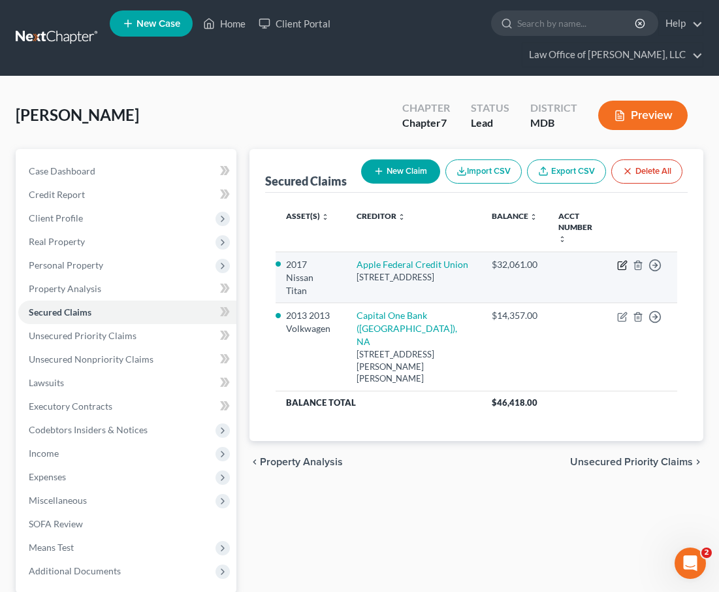
click at [619, 260] on icon "button" at bounding box center [622, 265] width 10 height 10
select select "48"
select select "0"
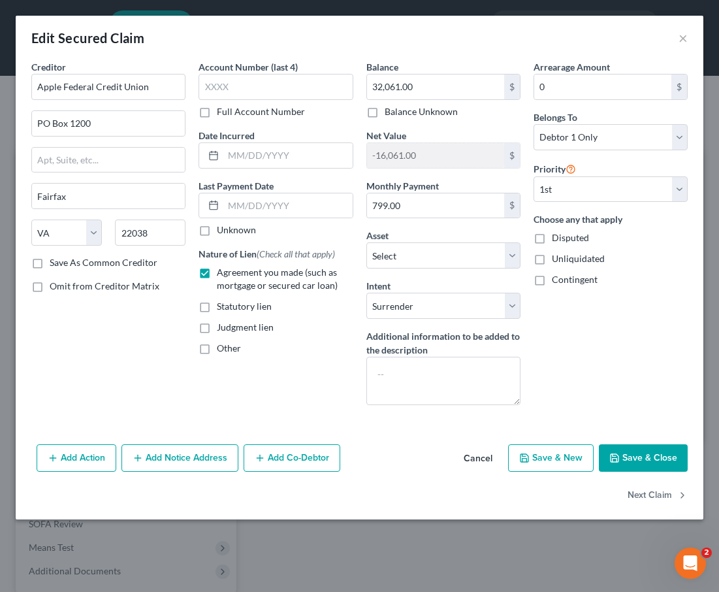
click at [645, 451] on button "Save & Close" at bounding box center [643, 457] width 89 height 27
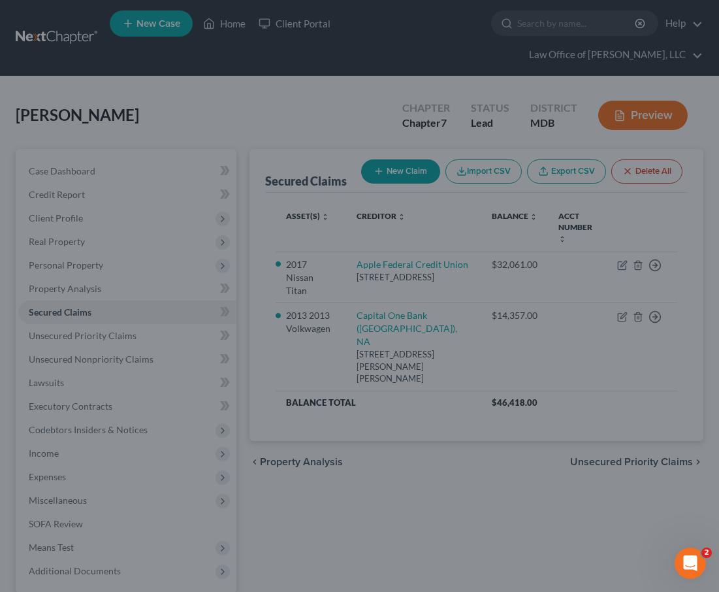
select select "6"
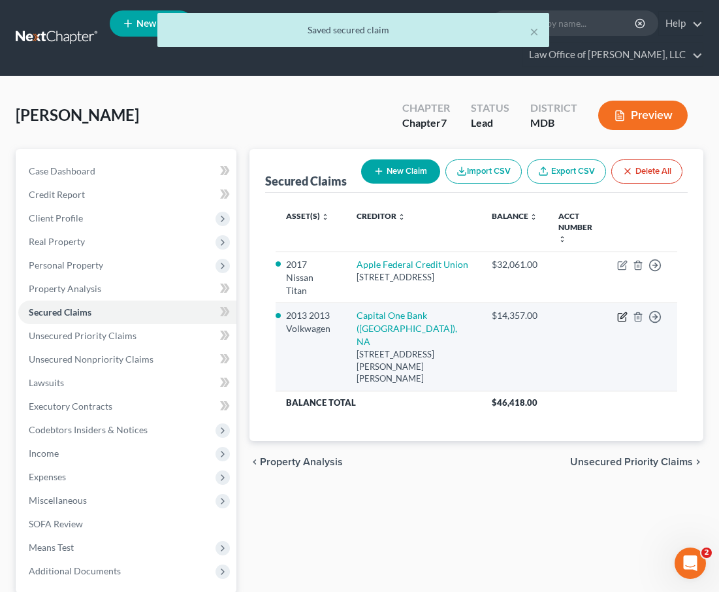
click at [620, 312] on icon "button" at bounding box center [622, 317] width 10 height 10
select select "48"
select select "5"
select select "2"
select select "0"
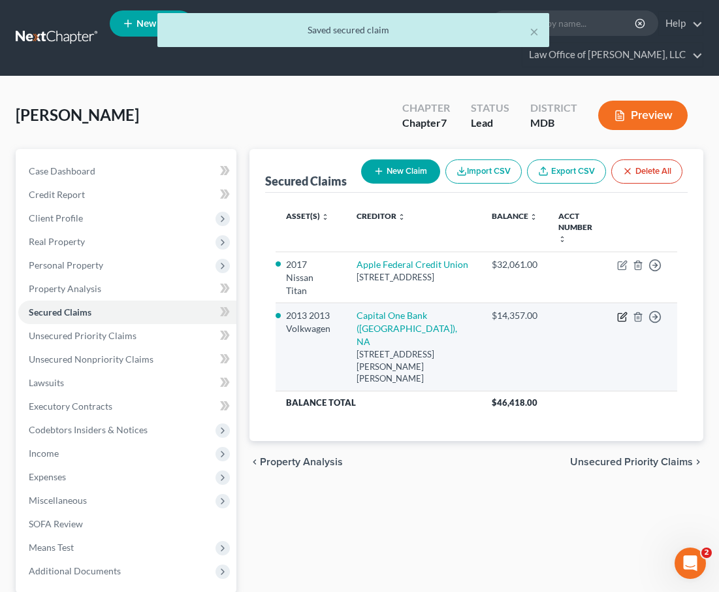
select select "0"
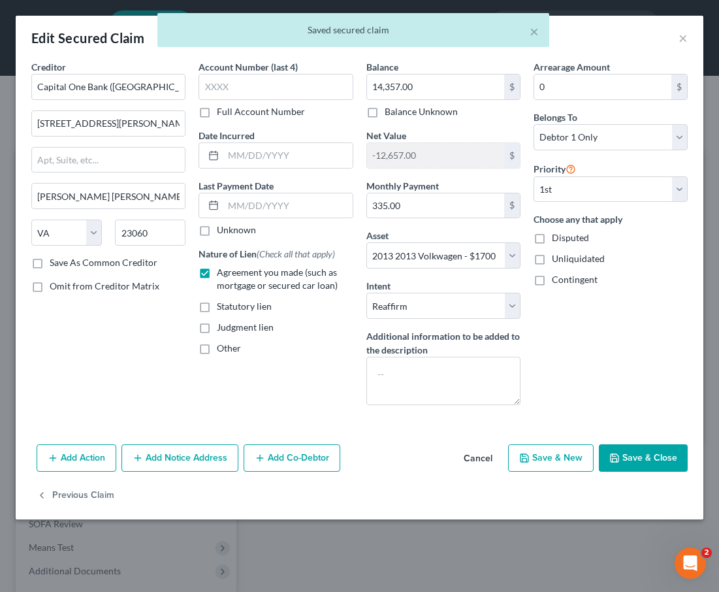
click at [629, 463] on button "Save & Close" at bounding box center [643, 457] width 89 height 27
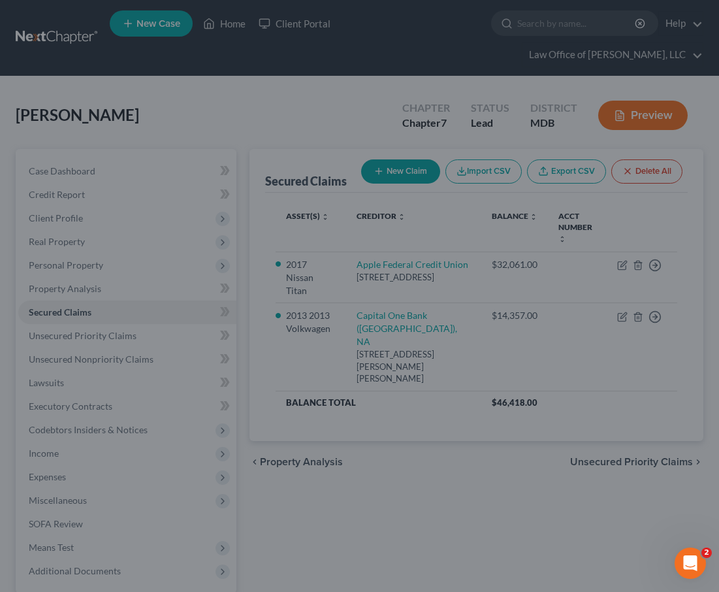
select select "5"
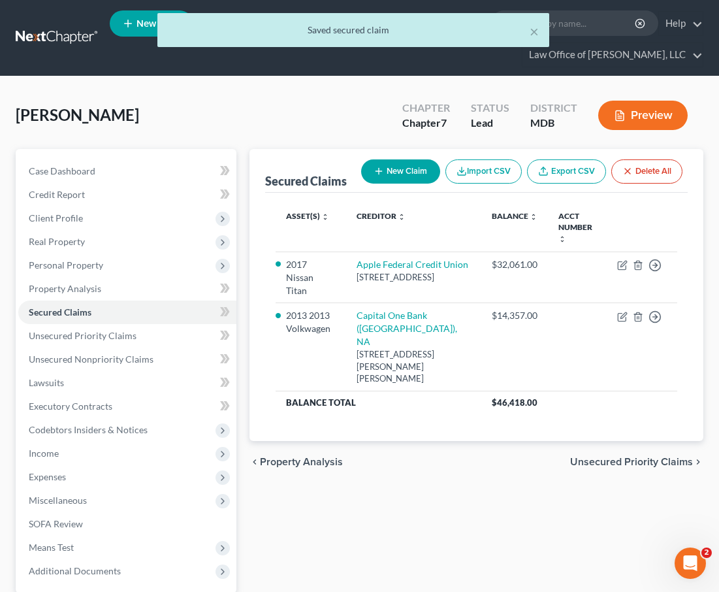
click at [651, 457] on span "Unsecured Priority Claims" at bounding box center [631, 462] width 123 height 10
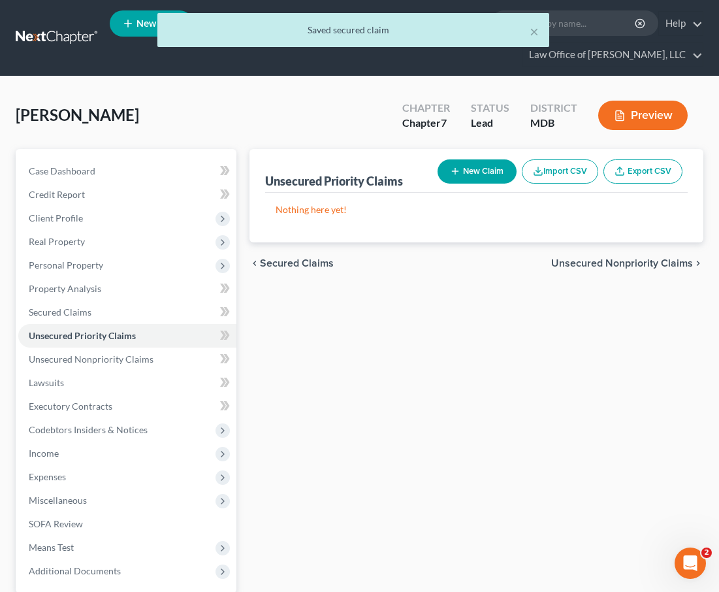
click at [617, 258] on span "Unsecured Nonpriority Claims" at bounding box center [622, 263] width 142 height 10
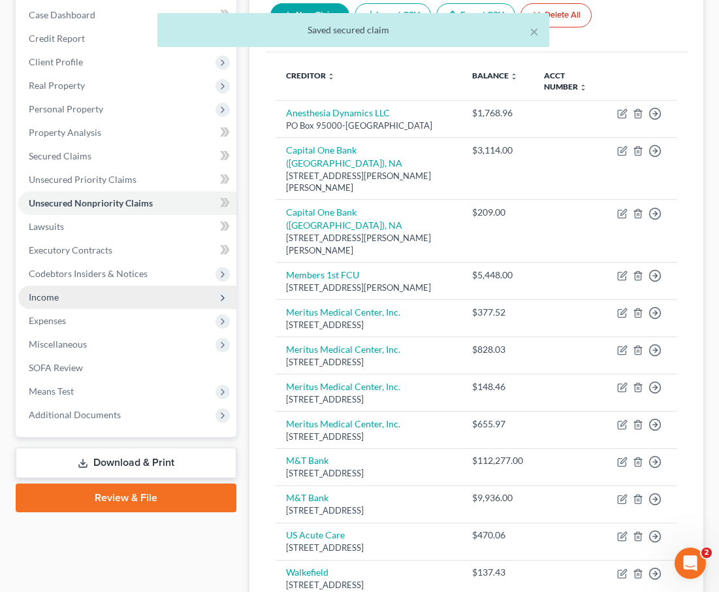
scroll to position [167, 0]
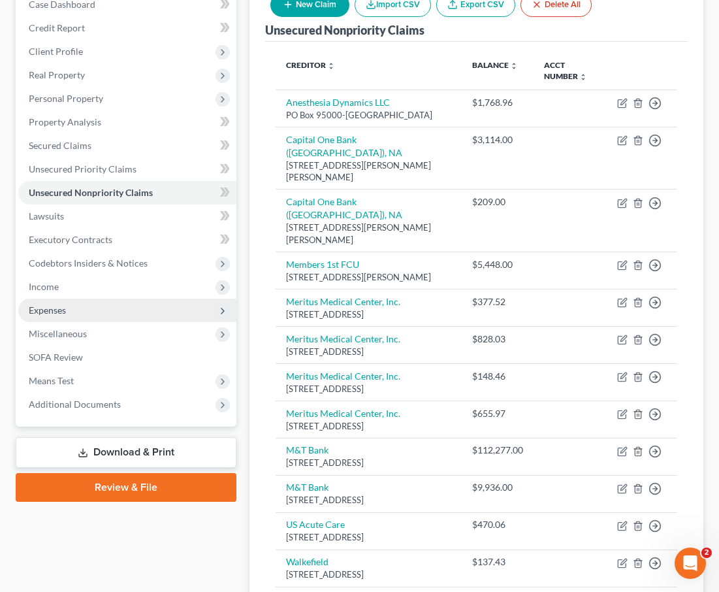
click at [46, 304] on span "Expenses" at bounding box center [47, 309] width 37 height 11
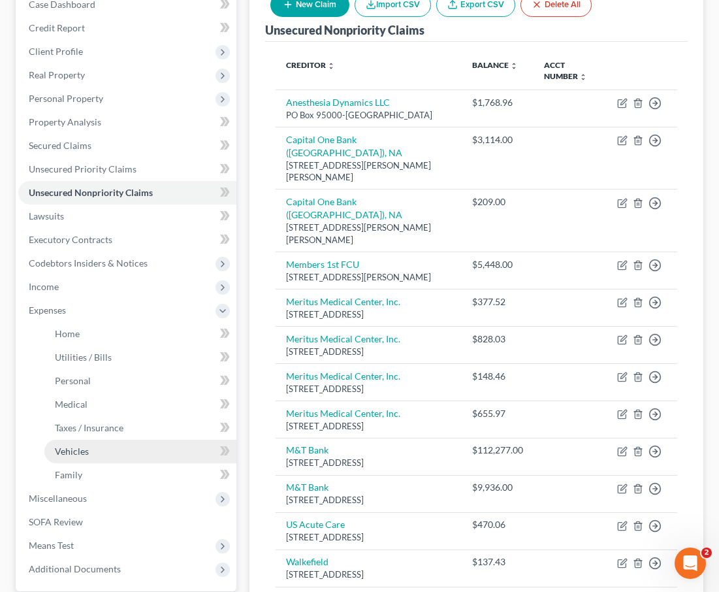
click at [72, 446] on span "Vehicles" at bounding box center [72, 451] width 34 height 11
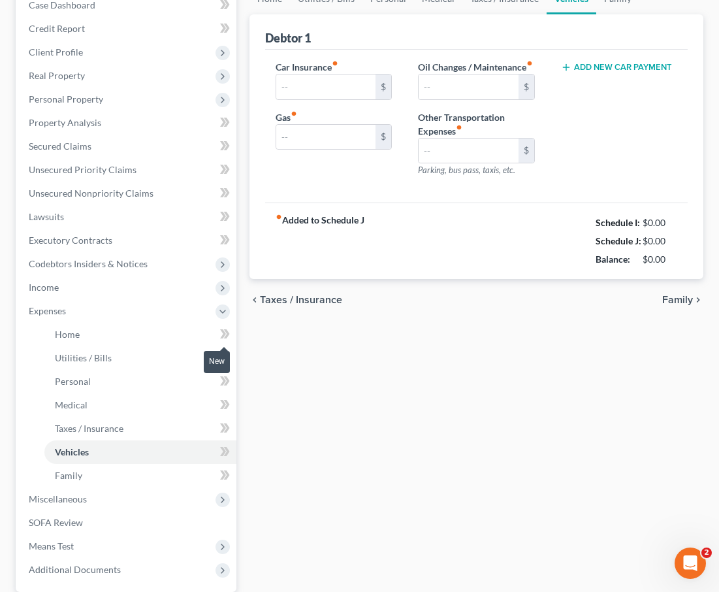
type input "131.54"
type input "236.50"
type input "110.00"
type input "0.00"
